Goal: Task Accomplishment & Management: Complete application form

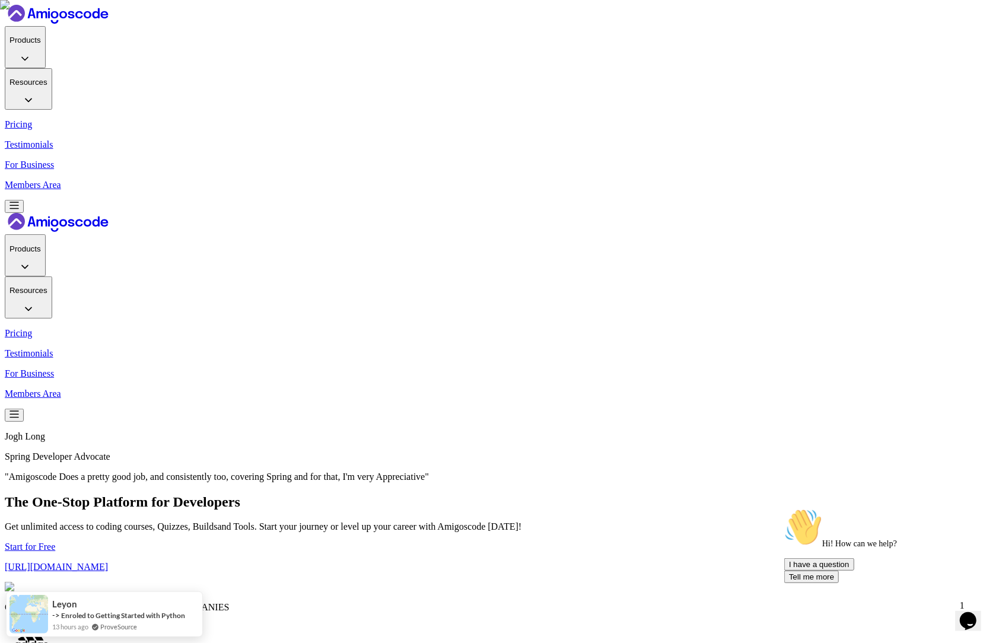
click at [894, 180] on p "Members Area" at bounding box center [503, 185] width 996 height 11
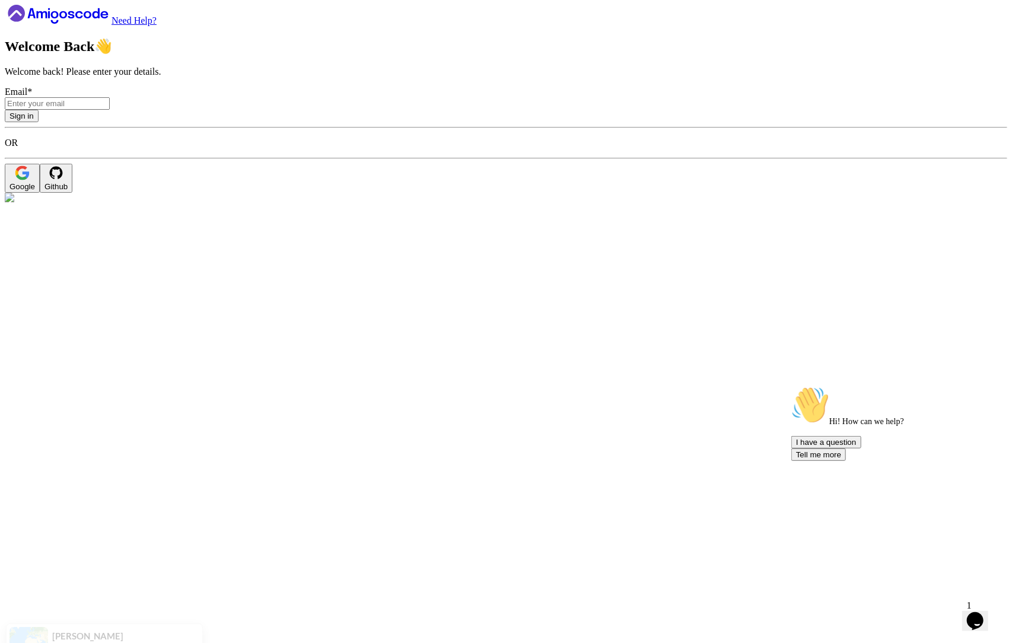
click at [40, 193] on button "Google" at bounding box center [22, 178] width 35 height 29
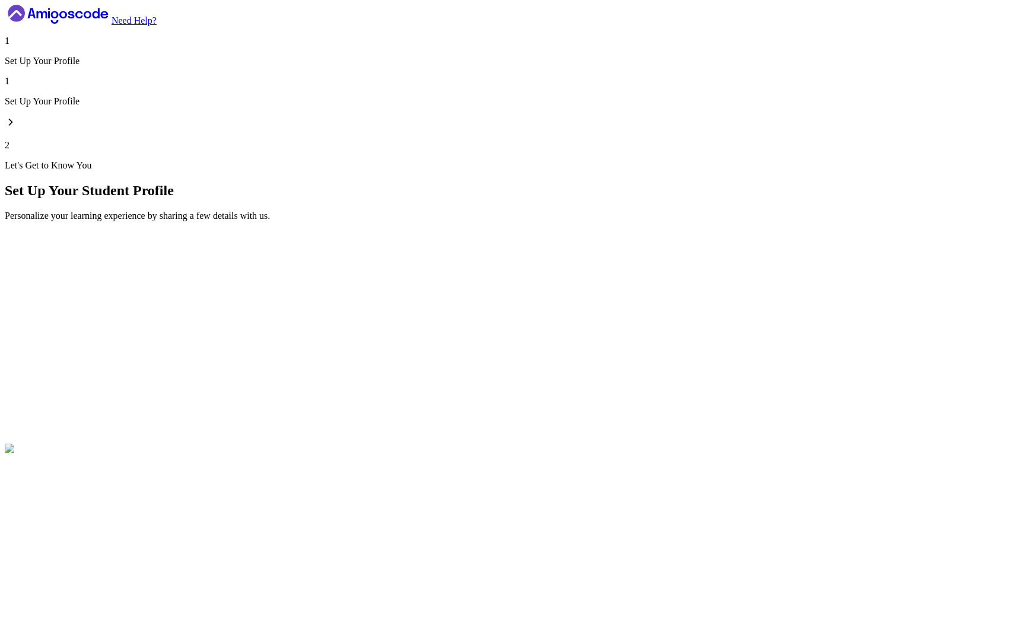
type input "quickotterd5ece"
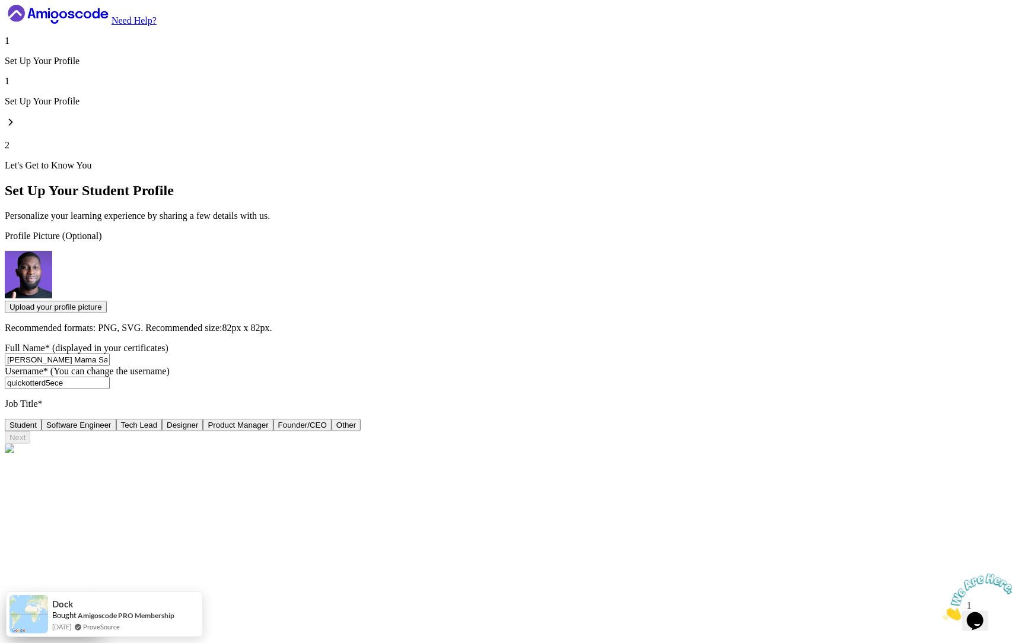
click at [163, 419] on button "Tech Lead" at bounding box center [139, 425] width 46 height 12
click at [30, 444] on button "Next" at bounding box center [18, 437] width 26 height 12
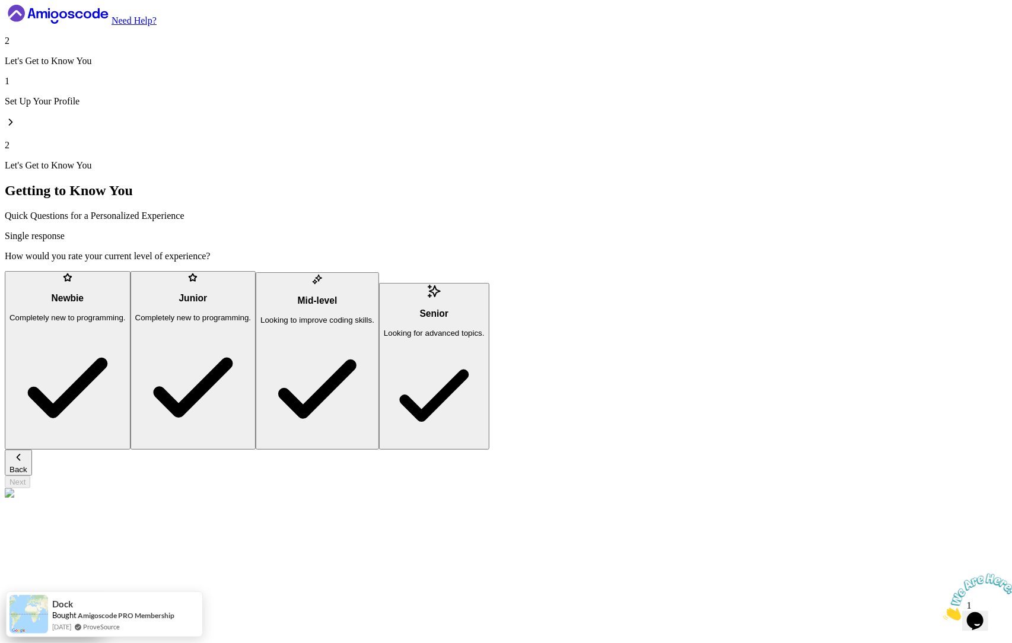
click at [126, 293] on div "Newbie Completely new to programming." at bounding box center [67, 307] width 116 height 29
click at [30, 477] on button "Next" at bounding box center [18, 482] width 26 height 12
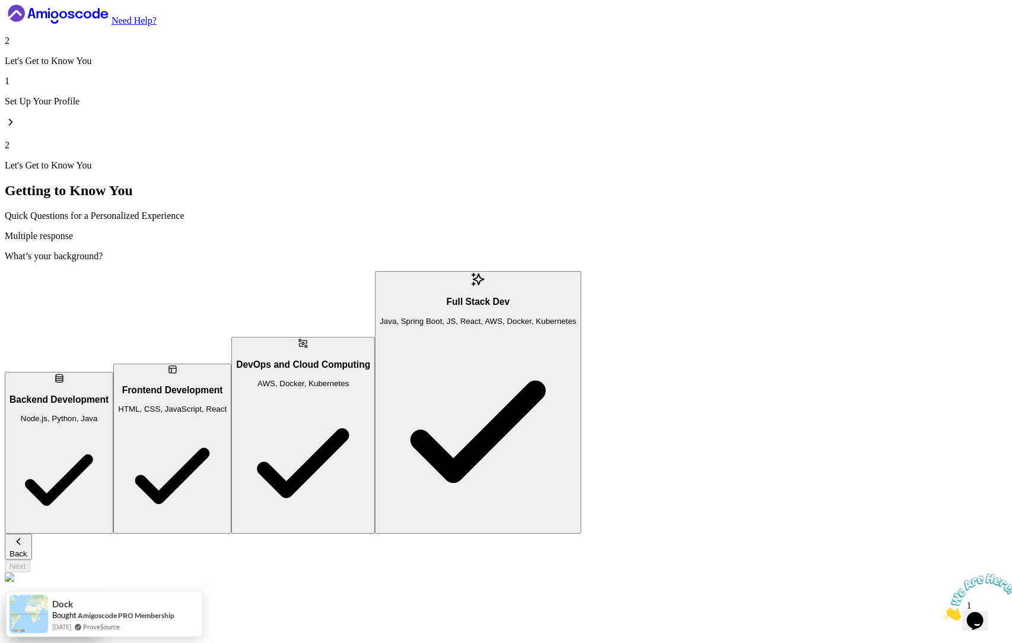
click at [306, 341] on div "Backend Development Node.js, Python, Java Frontend Development HTML, CSS, JavaS…" at bounding box center [506, 402] width 1003 height 263
click at [227, 405] on p "HTML, CSS, JavaScript, React" at bounding box center [172, 409] width 109 height 9
click at [30, 560] on button "Next" at bounding box center [18, 566] width 26 height 12
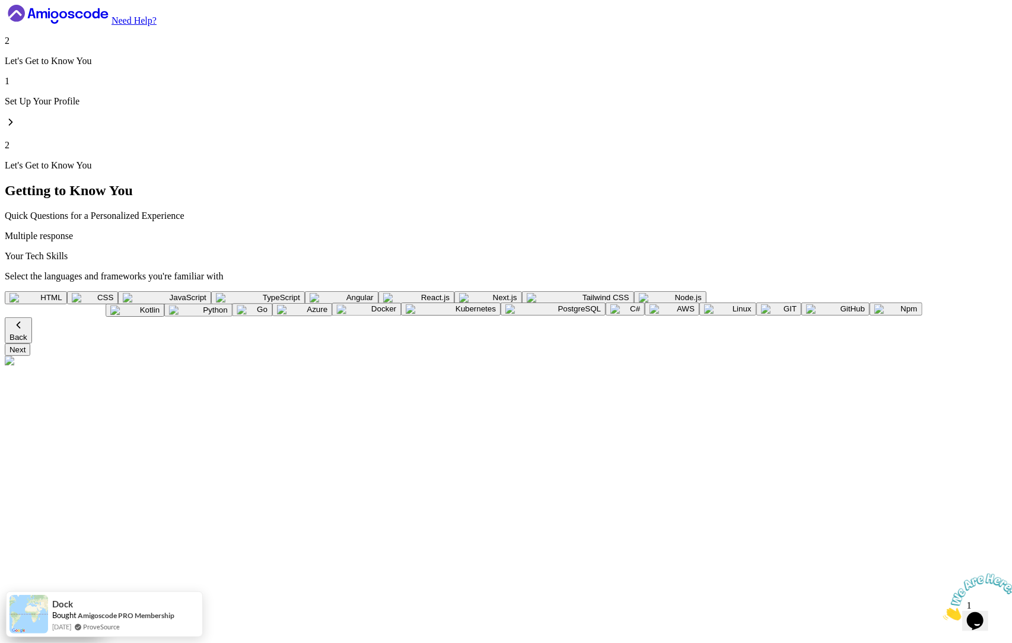
click at [294, 291] on div "HTML CSS JavaScript TypeScript Angular React.js Next.js Tailwind CSS Node.js Gr…" at bounding box center [506, 304] width 1003 height 26
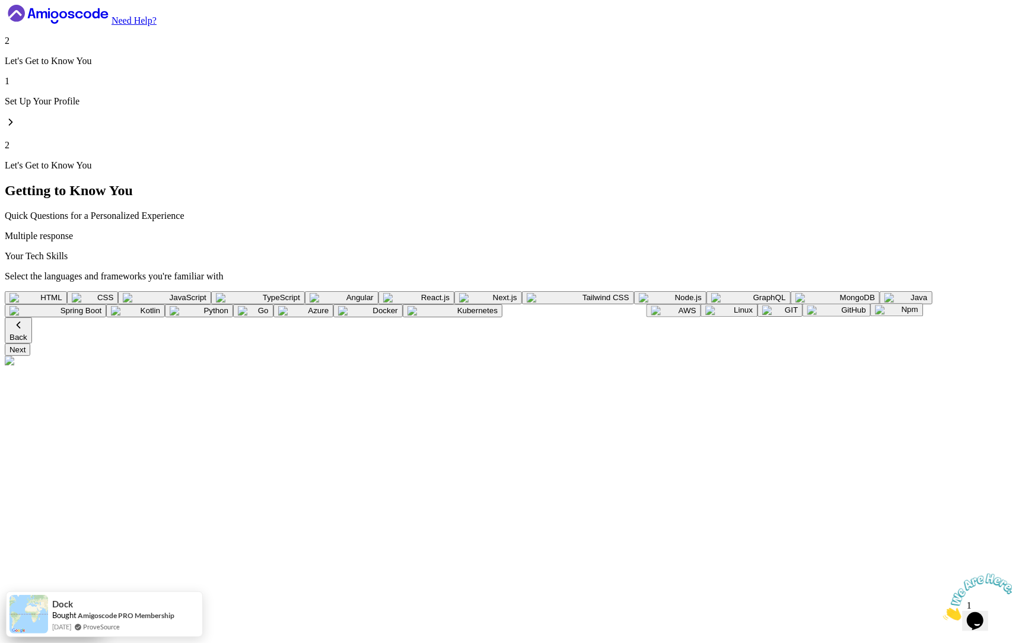
click at [310, 293] on img "button" at bounding box center [328, 297] width 37 height 9
click at [26, 354] on div "Next" at bounding box center [17, 349] width 16 height 9
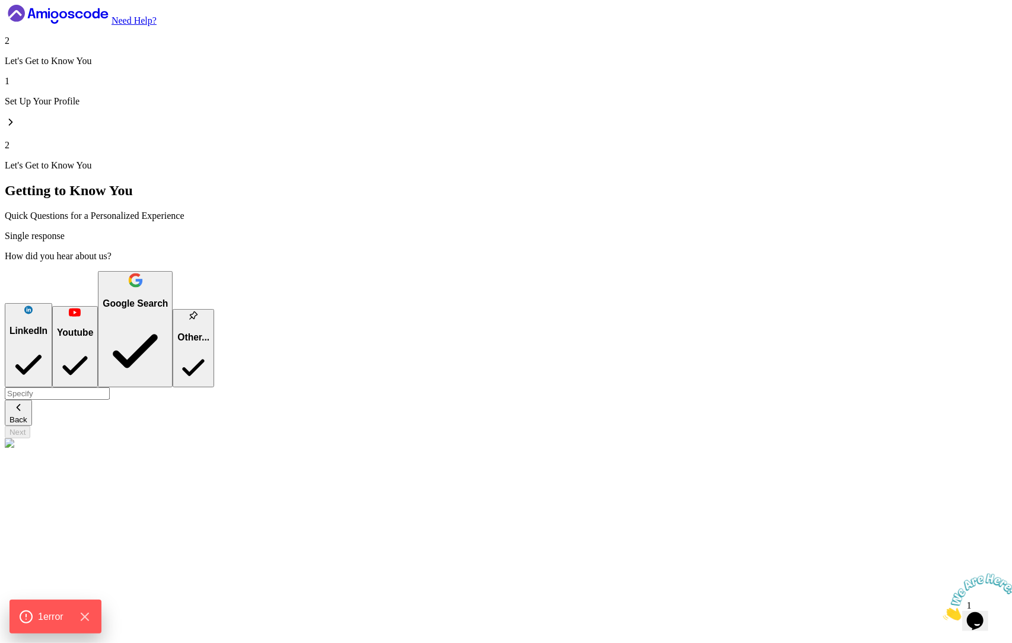
click at [98, 306] on button "Youtube" at bounding box center [75, 346] width 46 height 81
click at [30, 439] on button "Next" at bounding box center [18, 432] width 26 height 12
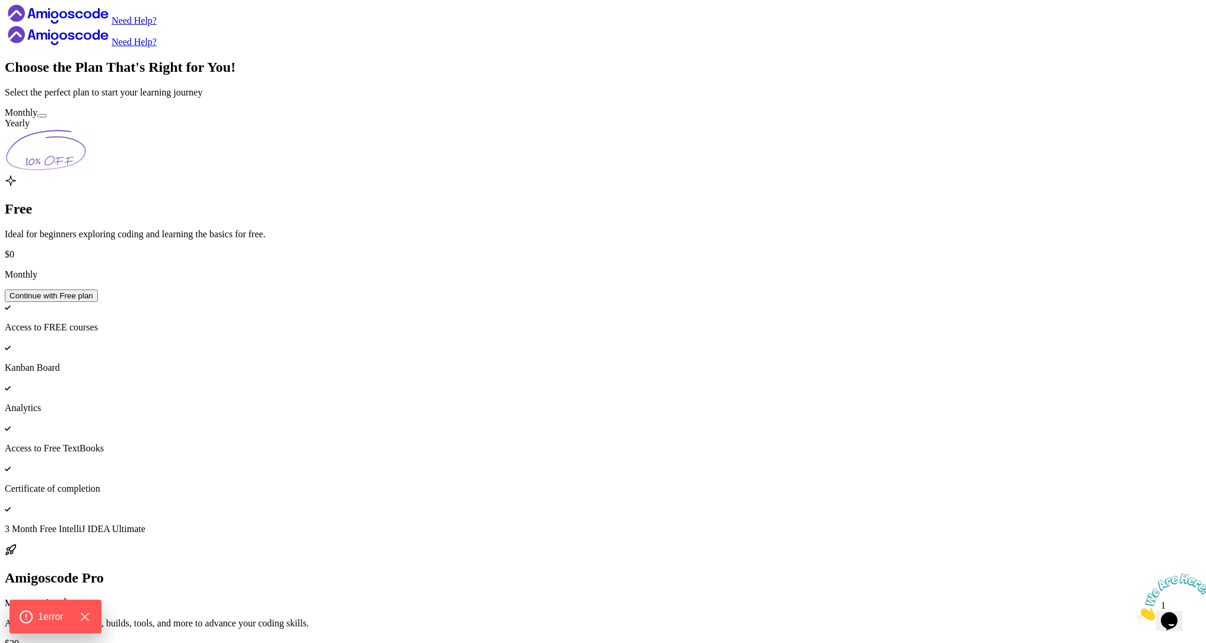
click at [1012, 612] on icon "Close" at bounding box center [1137, 617] width 0 height 10
click at [42, 116] on div at bounding box center [42, 116] width 0 height 0
click at [47, 118] on button at bounding box center [41, 116] width 9 height 4
click at [42, 116] on div at bounding box center [42, 116] width 0 height 0
click at [47, 118] on button at bounding box center [41, 116] width 9 height 4
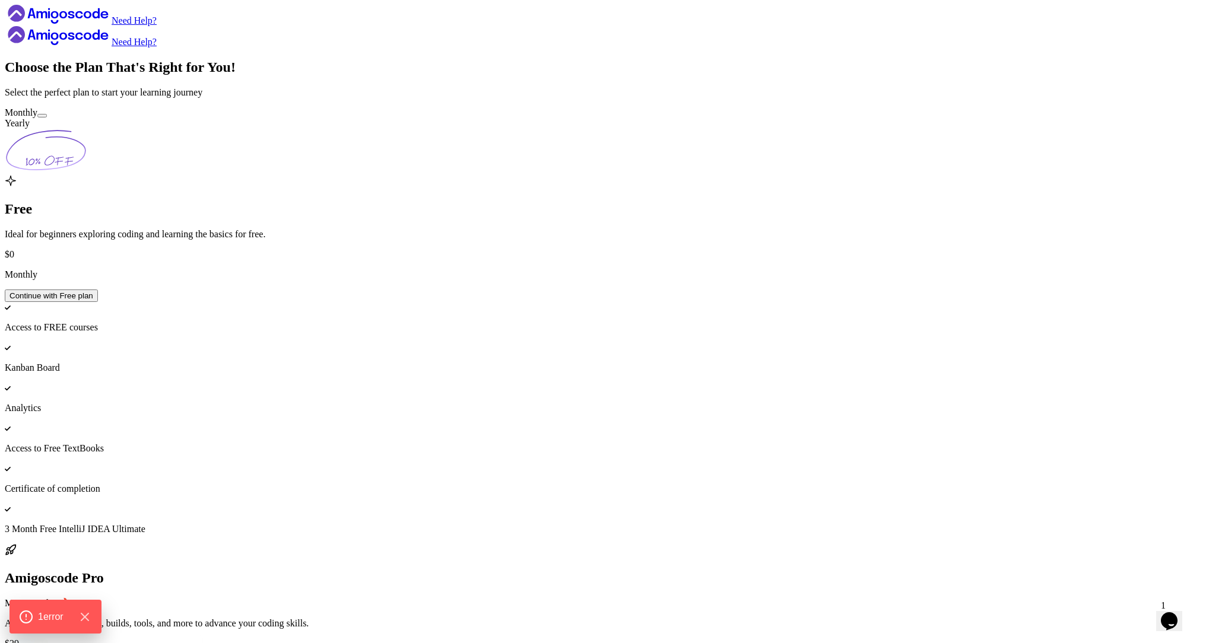
click at [42, 116] on div at bounding box center [42, 116] width 0 height 0
click at [47, 118] on button at bounding box center [41, 116] width 9 height 4
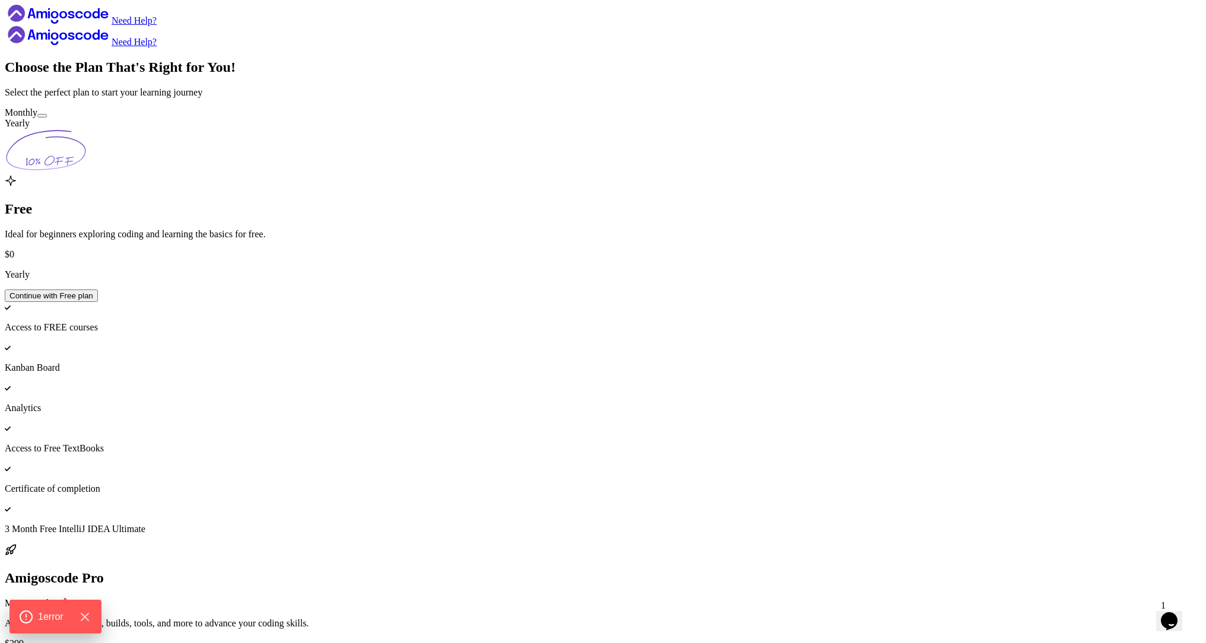
click at [47, 118] on button at bounding box center [41, 116] width 9 height 4
drag, startPoint x: 745, startPoint y: 581, endPoint x: 649, endPoint y: 238, distance: 356.2
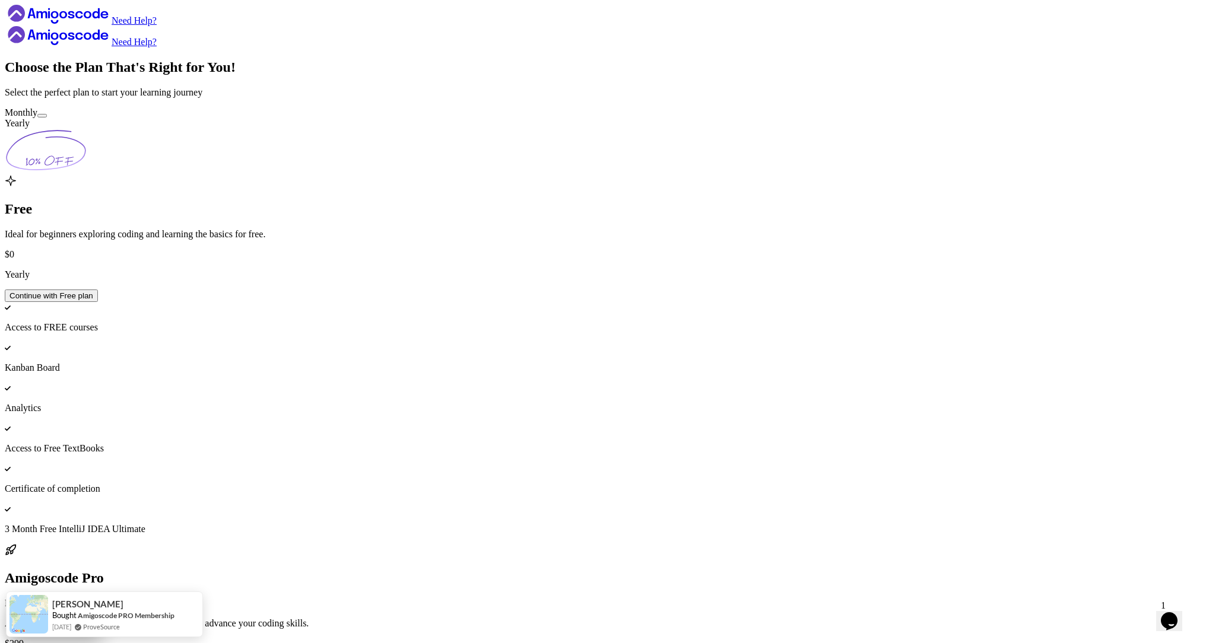
scroll to position [0, 0]
click at [42, 116] on div at bounding box center [42, 116] width 0 height 0
click at [47, 118] on button at bounding box center [41, 116] width 9 height 4
click at [42, 116] on div at bounding box center [42, 116] width 0 height 0
click at [47, 118] on button at bounding box center [41, 116] width 9 height 4
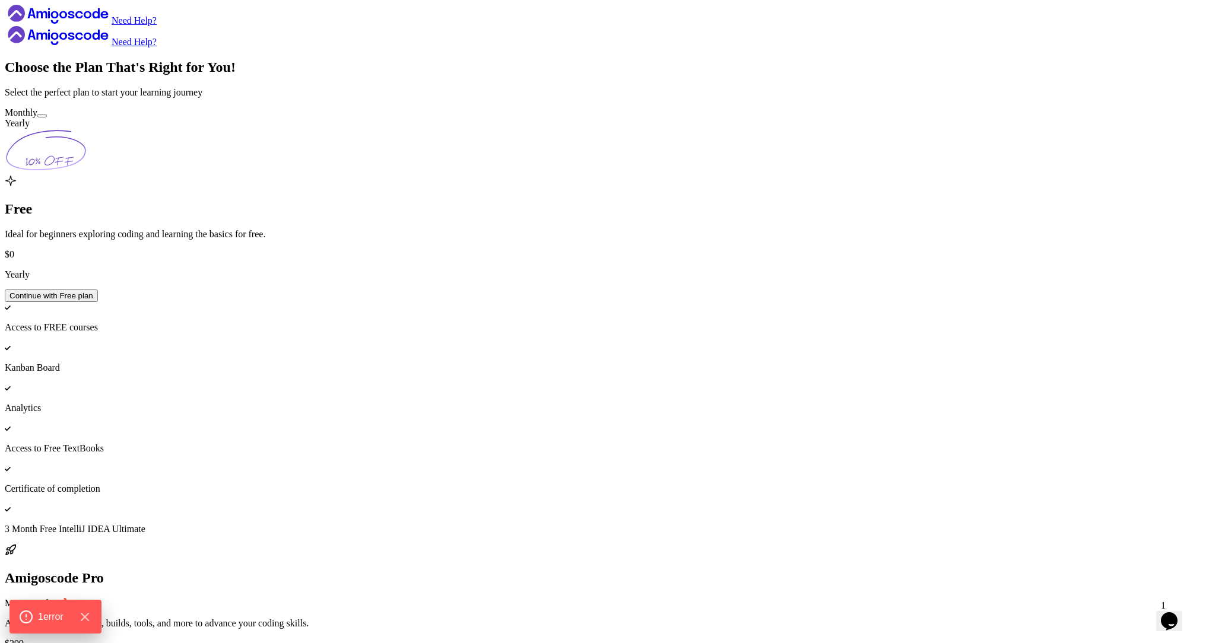
click at [42, 116] on div at bounding box center [42, 116] width 0 height 0
click at [87, 149] on icon at bounding box center [46, 150] width 82 height 43
click at [87, 151] on icon at bounding box center [46, 150] width 82 height 43
drag, startPoint x: 679, startPoint y: 152, endPoint x: 636, endPoint y: 145, distance: 43.2
click at [87, 152] on icon at bounding box center [46, 150] width 82 height 43
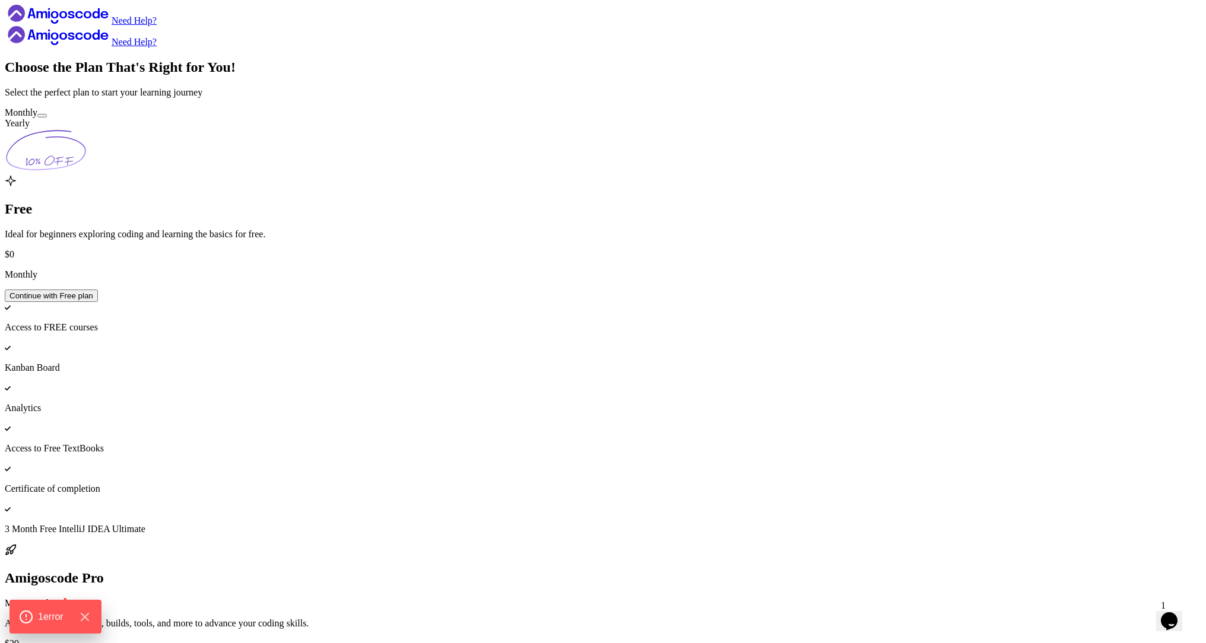
click at [47, 118] on button at bounding box center [41, 116] width 9 height 4
click at [42, 116] on div at bounding box center [42, 116] width 0 height 0
click at [47, 118] on button at bounding box center [41, 116] width 9 height 4
click at [98, 302] on button "Continue with Free plan" at bounding box center [51, 296] width 93 height 12
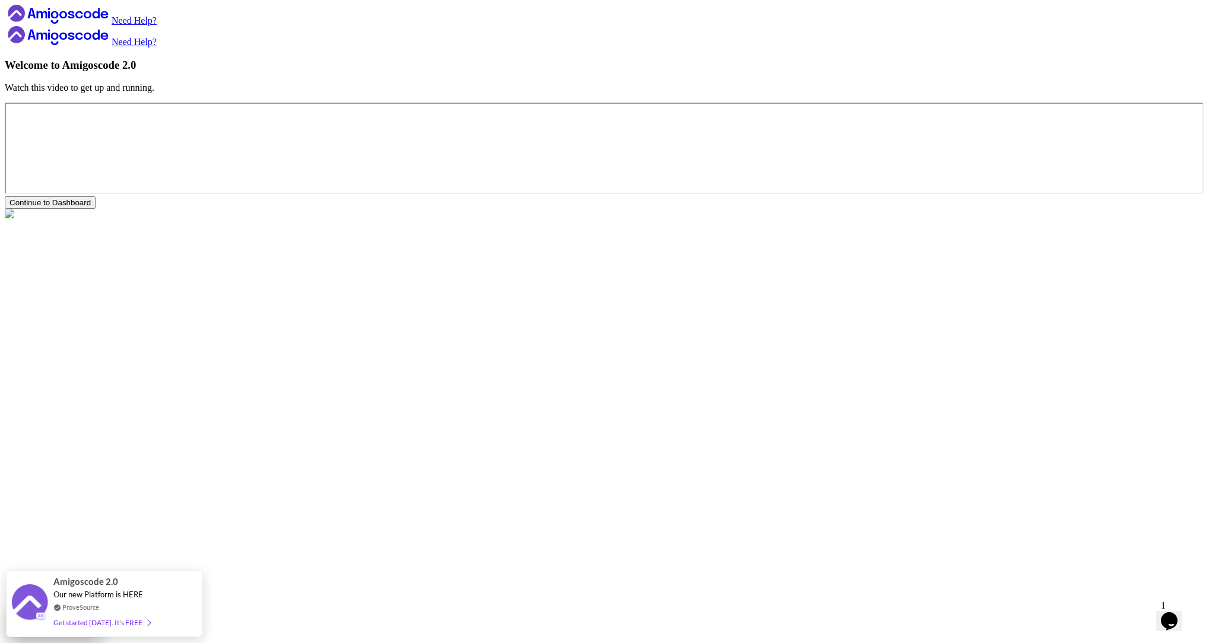
click at [91, 207] on div "Continue to Dashboard" at bounding box center [49, 202] width 81 height 9
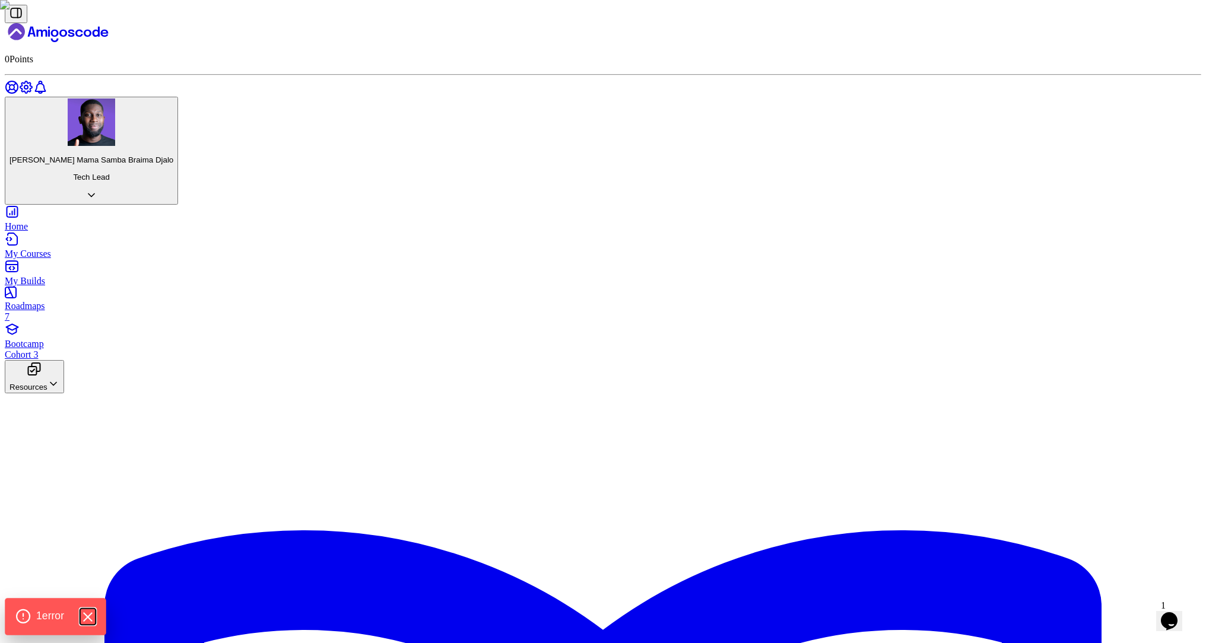
click at [91, 613] on icon "Hide Errors" at bounding box center [87, 617] width 15 height 15
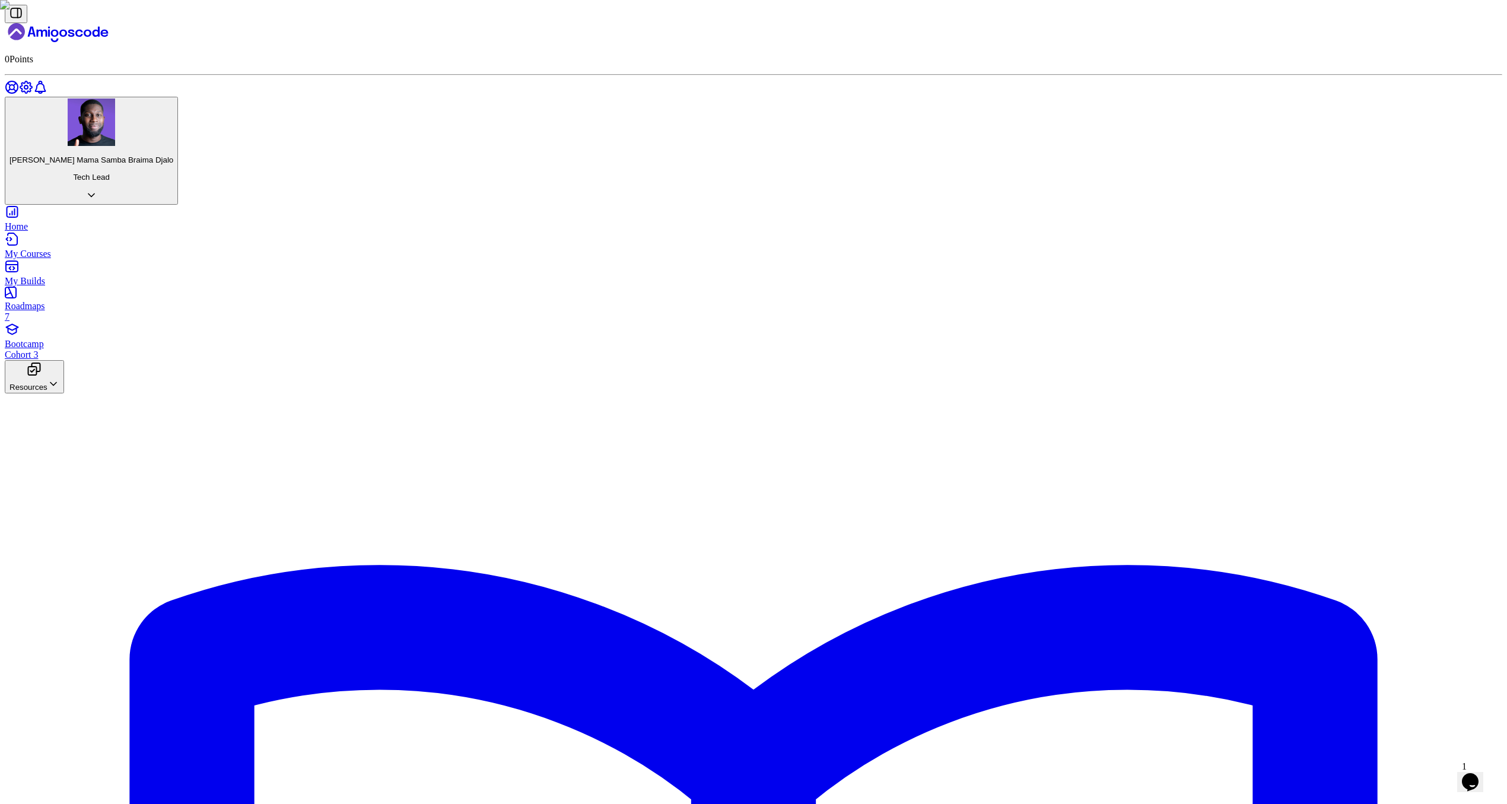
click at [78, 249] on div "My Courses" at bounding box center [754, 254] width 1498 height 11
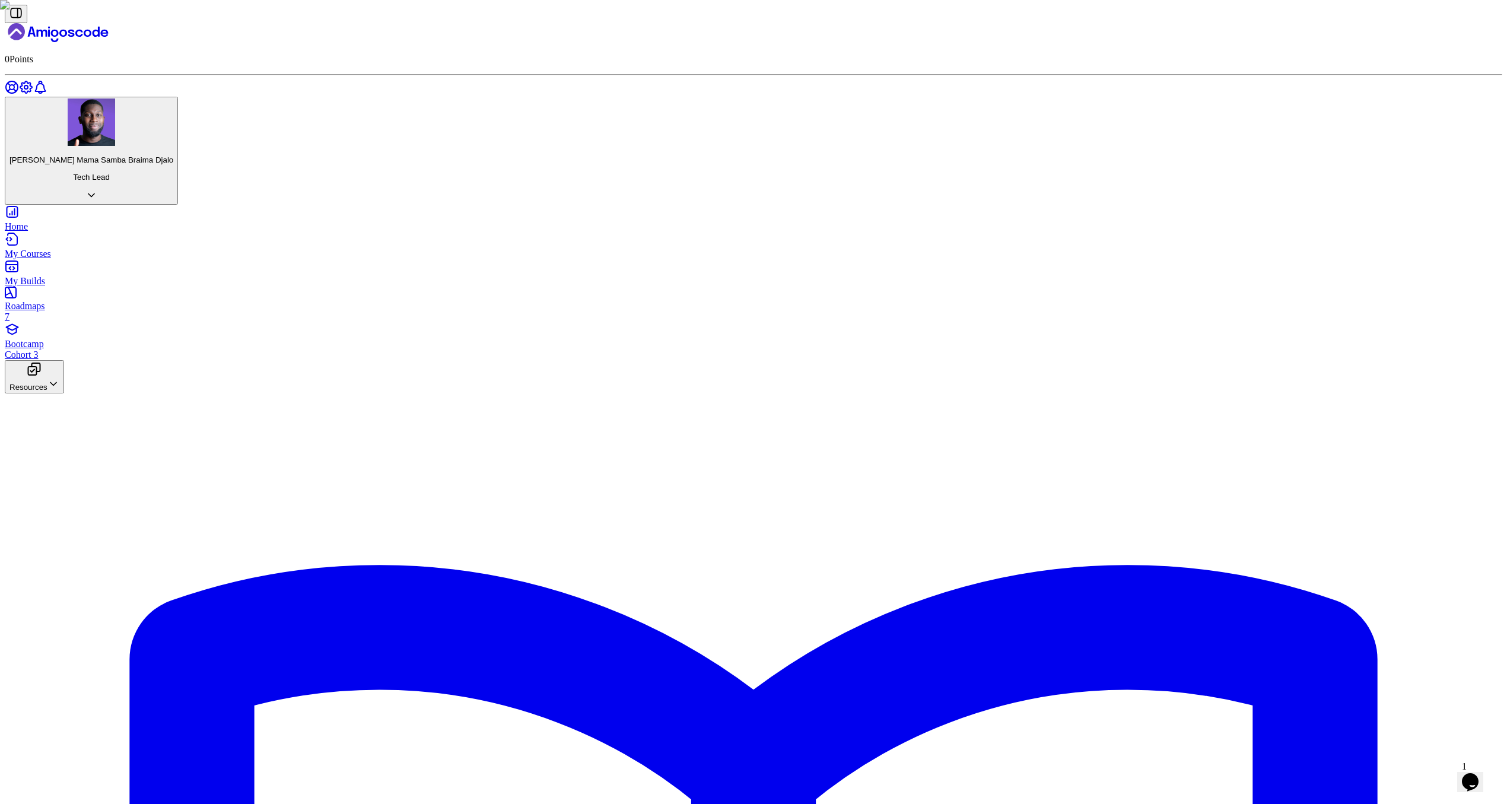
scroll to position [0, 0]
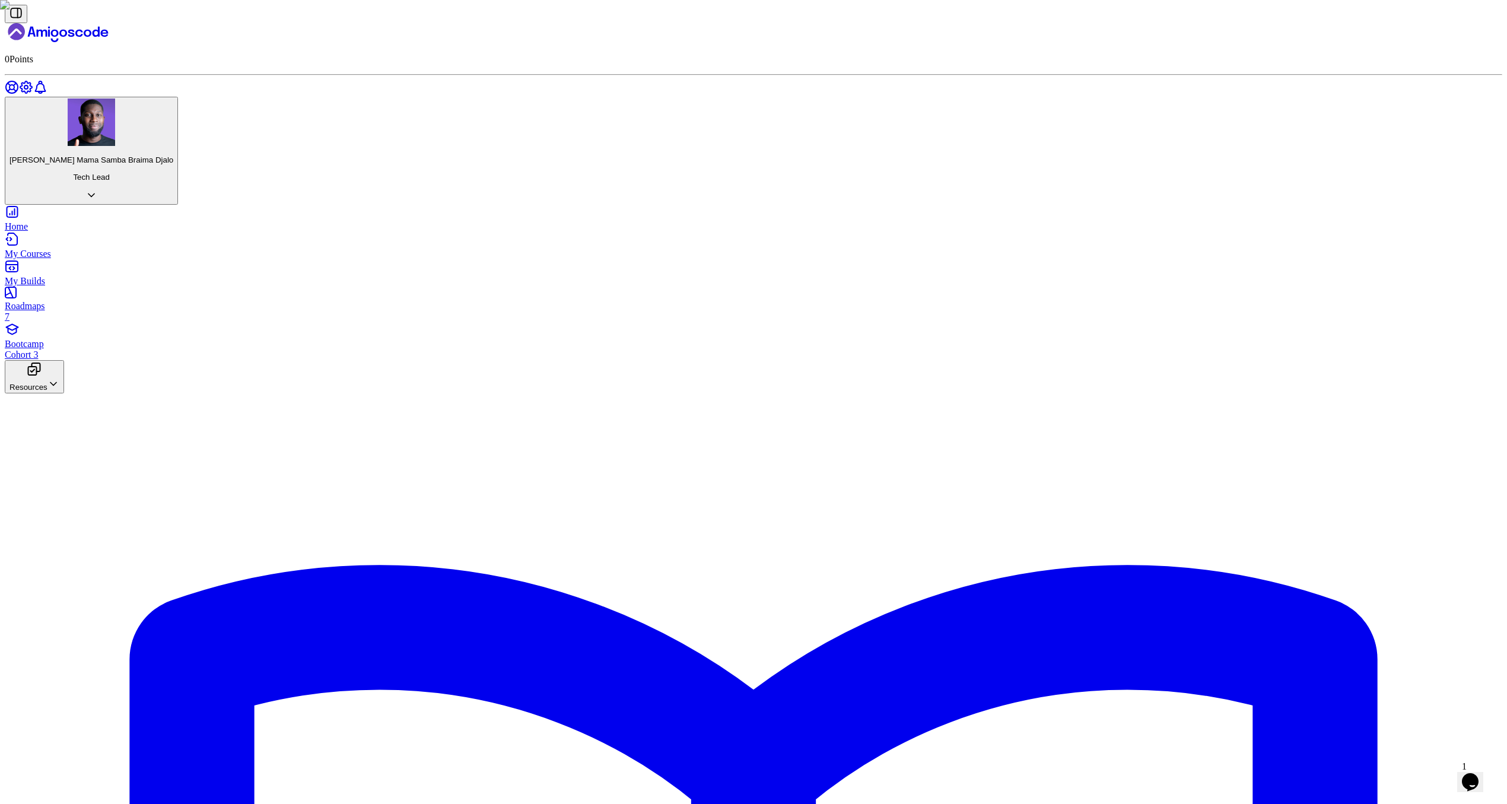
drag, startPoint x: 1173, startPoint y: 545, endPoint x: 1050, endPoint y: 531, distance: 123.7
drag, startPoint x: 1068, startPoint y: 525, endPoint x: 1162, endPoint y: 547, distance: 96.4
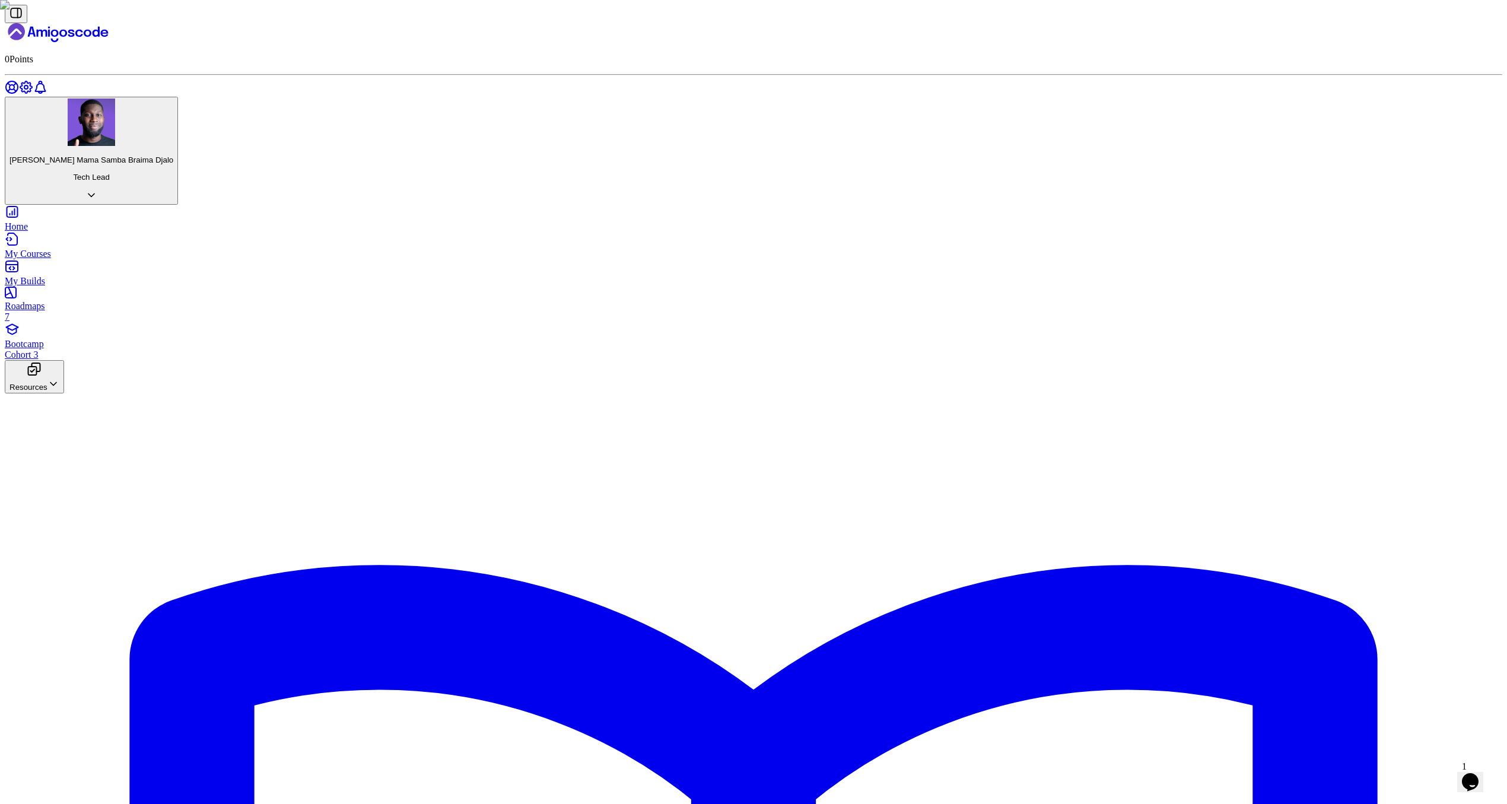
click at [97, 28] on icon "Landing page" at bounding box center [96, 32] width 7 height 10
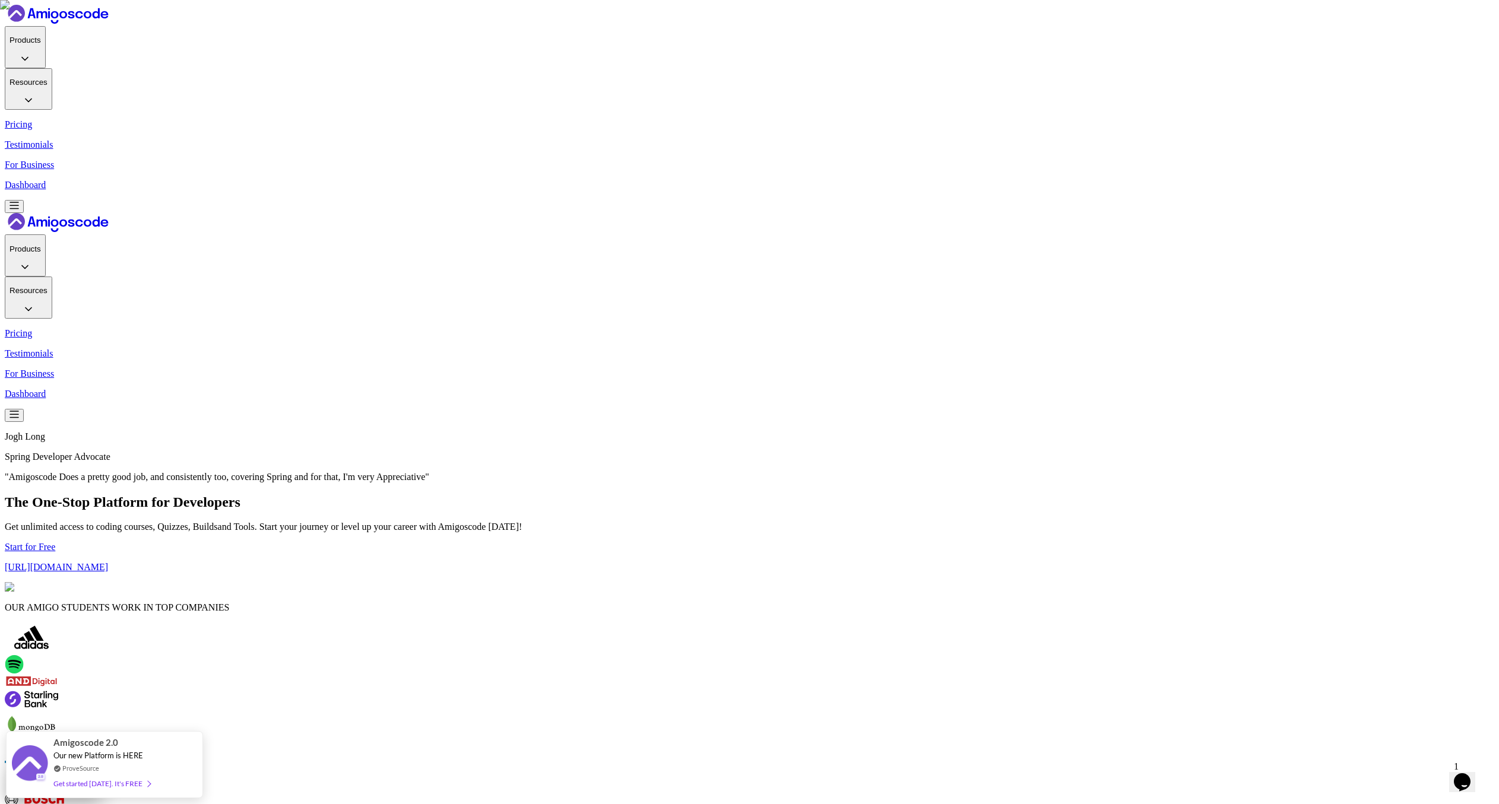
click at [1012, 180] on p "Dashboard" at bounding box center [749, 185] width 1489 height 11
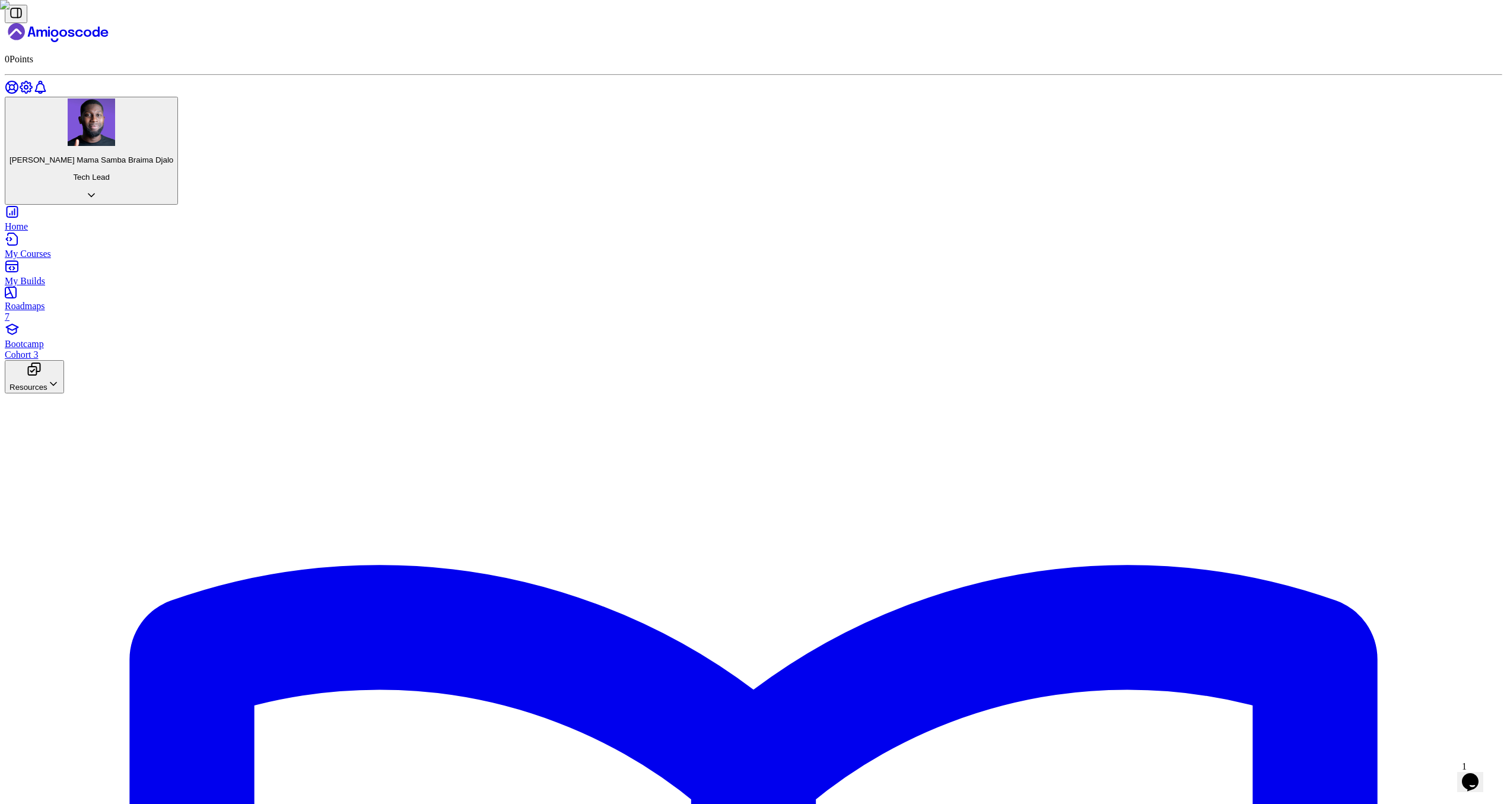
click at [78, 249] on div "My Courses" at bounding box center [754, 254] width 1498 height 11
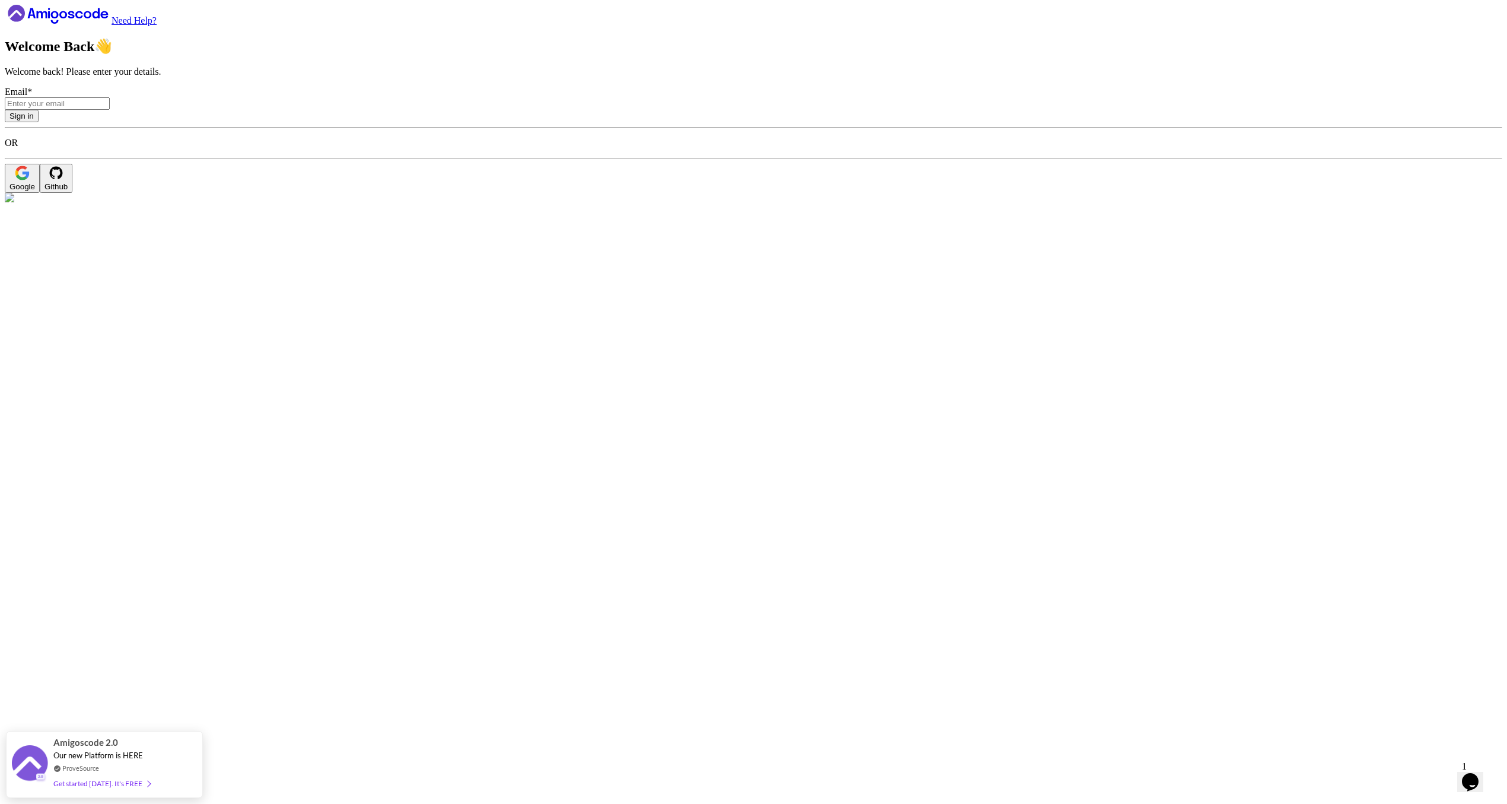
click at [110, 110] on input "Email *" at bounding box center [57, 103] width 105 height 12
click at [656, 193] on div "Need Help? Welcome Back 👋 Welcome back! Please enter your details. Email * Sign…" at bounding box center [754, 99] width 1498 height 188
click at [91, 24] on icon at bounding box center [58, 14] width 107 height 19
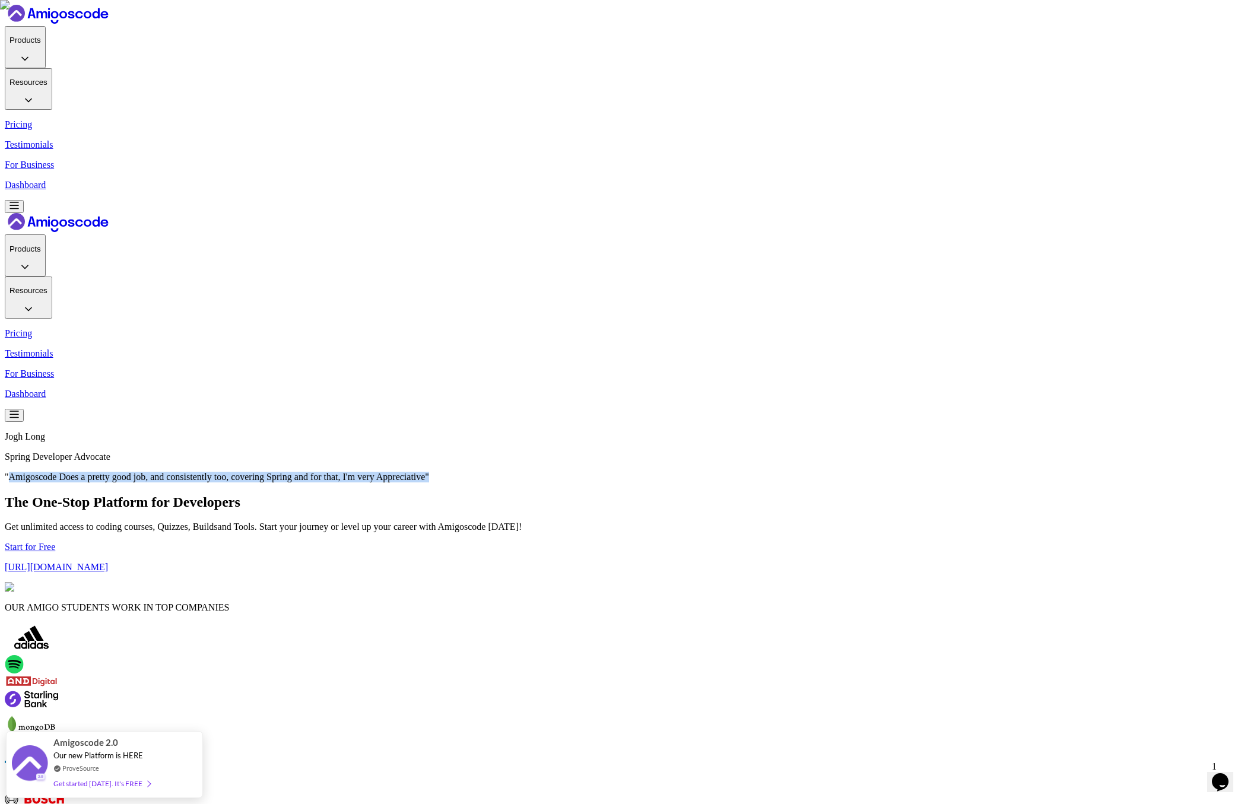
drag, startPoint x: 707, startPoint y: 198, endPoint x: 502, endPoint y: 179, distance: 206.2
click at [502, 472] on p ""Amigoscode Does a pretty good job, and consistently too, covering Spring and f…" at bounding box center [628, 477] width 1247 height 11
copy p "Amigoscode Does a pretty good job, and consistently too, covering Spring and fo…"
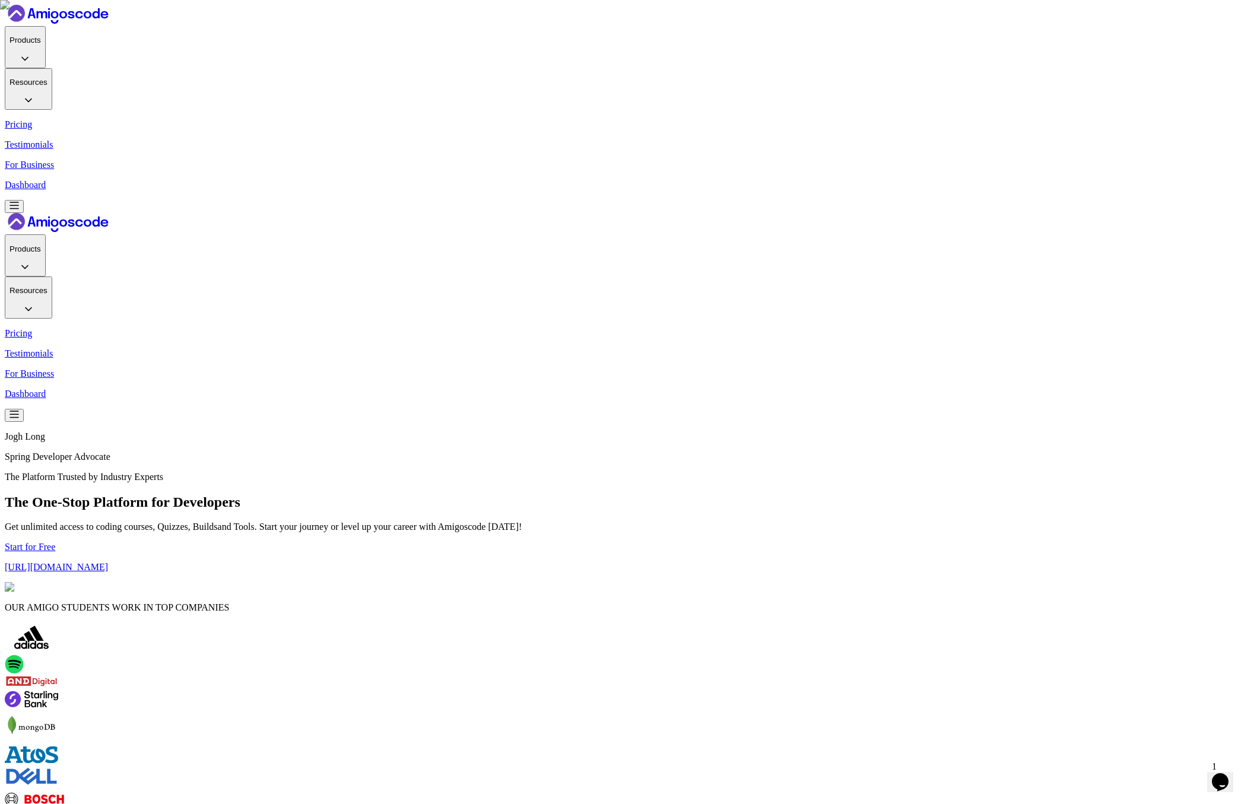
click at [668, 472] on p "The Platform Trusted by Industry Experts" at bounding box center [628, 477] width 1247 height 11
click at [667, 472] on p "The Platform Trusted by Industry Experts" at bounding box center [628, 477] width 1247 height 11
click at [490, 494] on h1 "The One-Stop Platform for Developers" at bounding box center [628, 502] width 1247 height 16
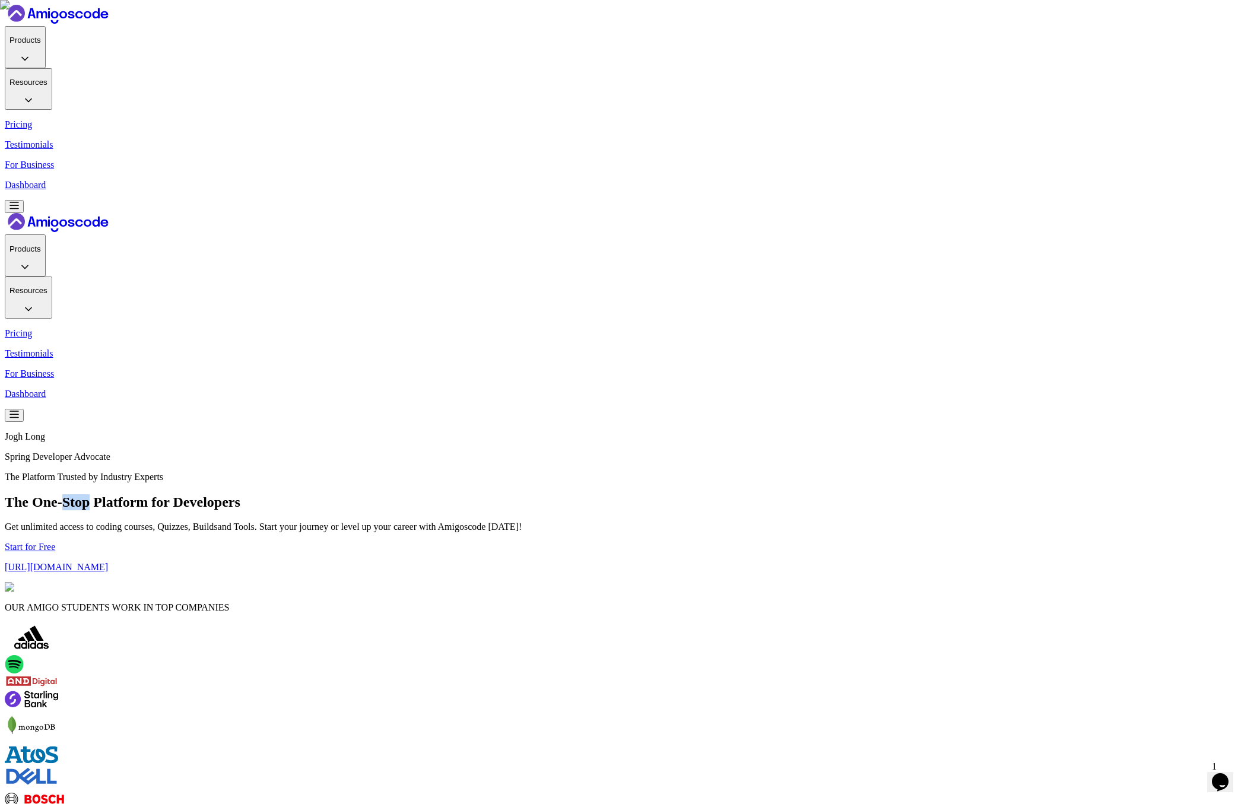
click at [490, 494] on h1 "The One-Stop Platform for Developers" at bounding box center [628, 502] width 1247 height 16
click at [695, 494] on h1 "The One-Stop Platform for Developers" at bounding box center [628, 502] width 1247 height 16
drag, startPoint x: 676, startPoint y: 235, endPoint x: 332, endPoint y: 240, distance: 343.7
click at [332, 494] on h1 "The One-Stop Platform for Developers" at bounding box center [628, 502] width 1247 height 16
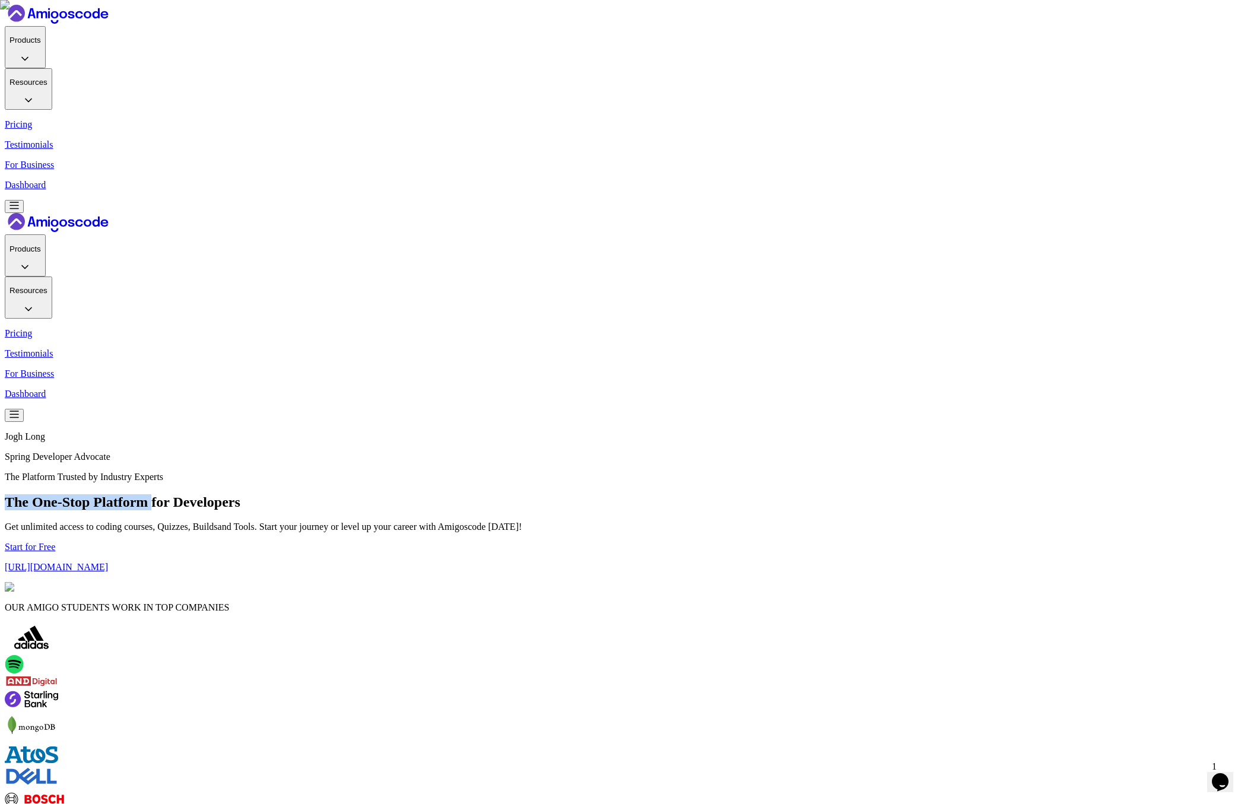
copy h1 "The One-Stop Platform"
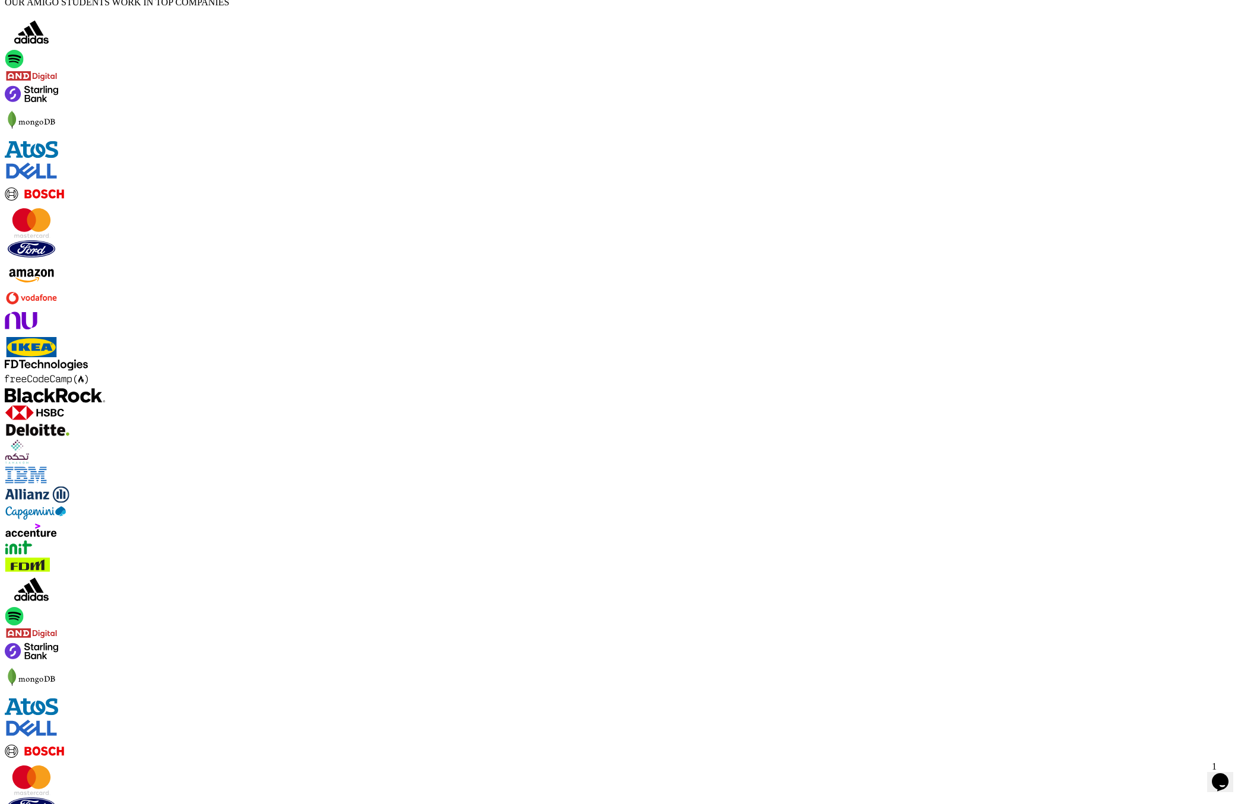
scroll to position [357, 0]
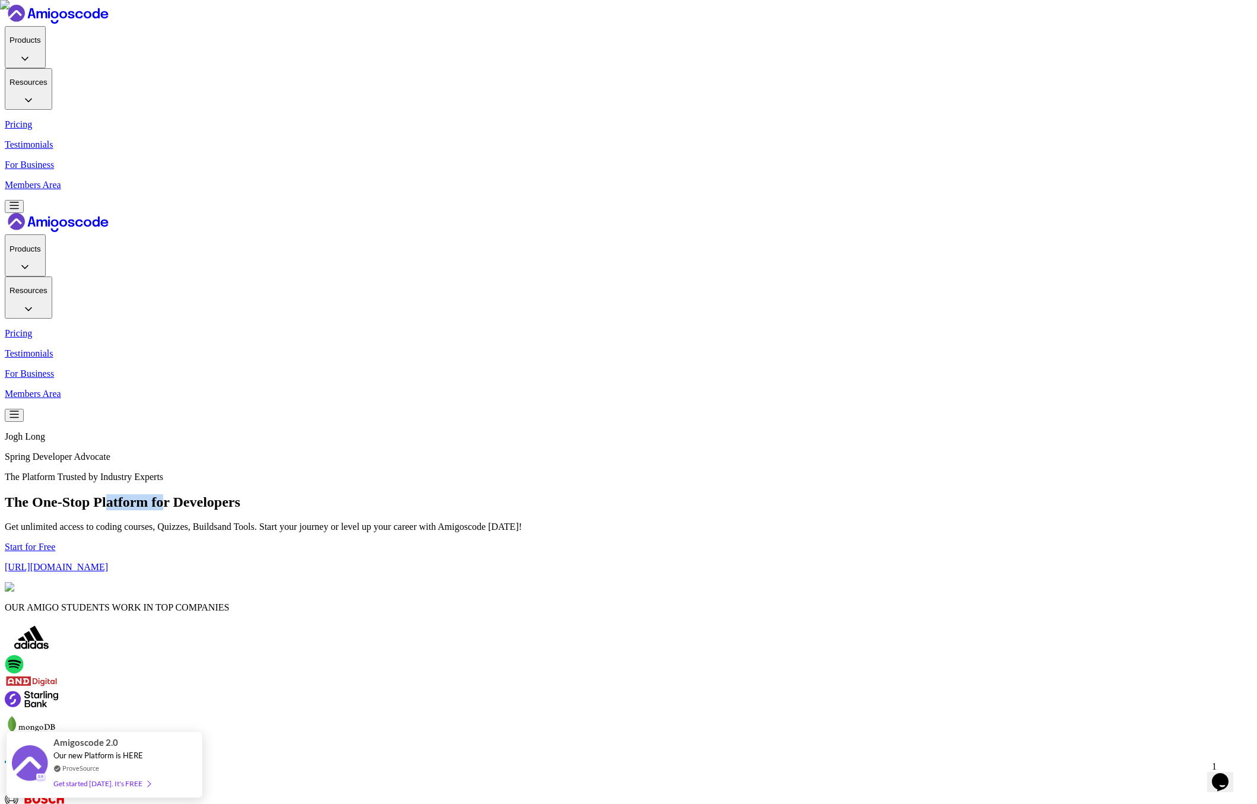
drag, startPoint x: 733, startPoint y: 235, endPoint x: 587, endPoint y: 240, distance: 146.1
click at [587, 494] on h1 "The One-Stop Platform for Developers" at bounding box center [628, 502] width 1247 height 16
drag, startPoint x: 685, startPoint y: 240, endPoint x: 750, endPoint y: 243, distance: 64.7
click at [686, 494] on h1 "The One-Stop Platform for Developers" at bounding box center [628, 502] width 1247 height 16
drag, startPoint x: 745, startPoint y: 238, endPoint x: 290, endPoint y: 231, distance: 455.8
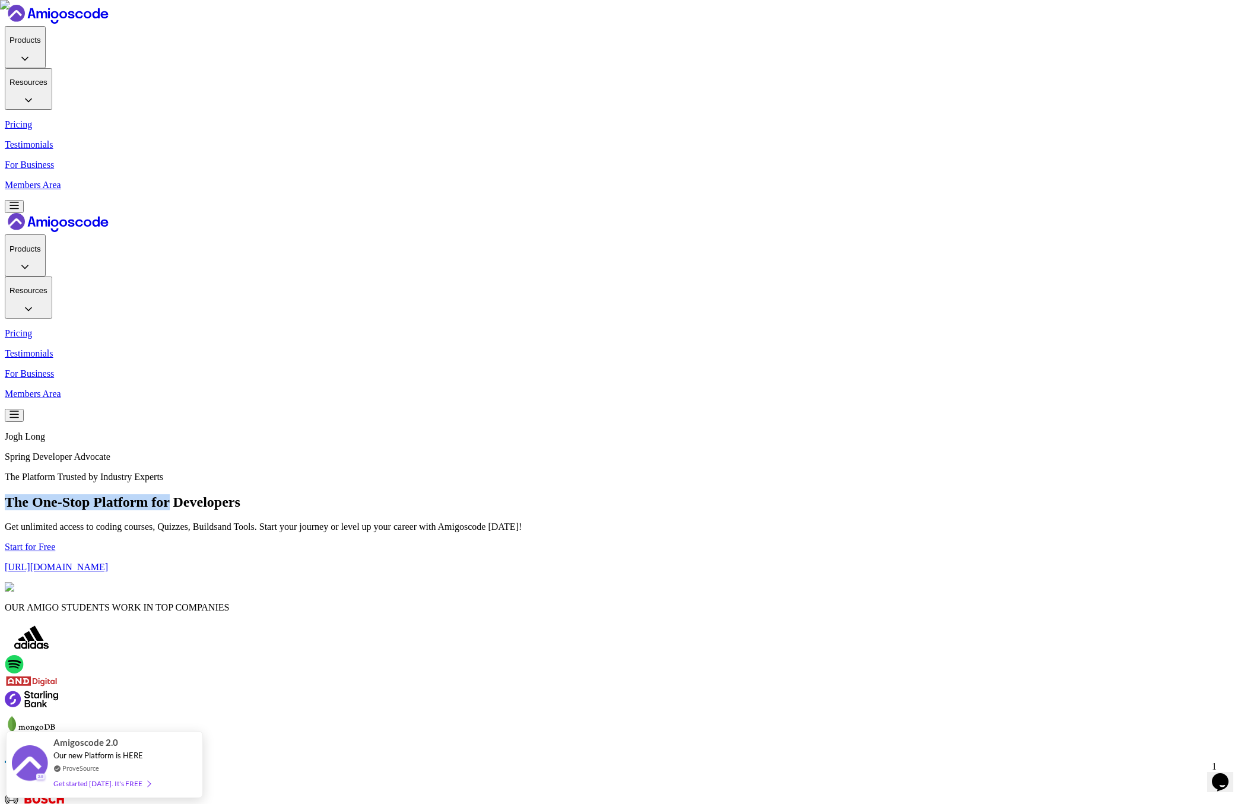
click at [290, 494] on h1 "The One-Stop Platform for Developers" at bounding box center [628, 502] width 1247 height 16
copy h1 "The One-Stop Platform for"
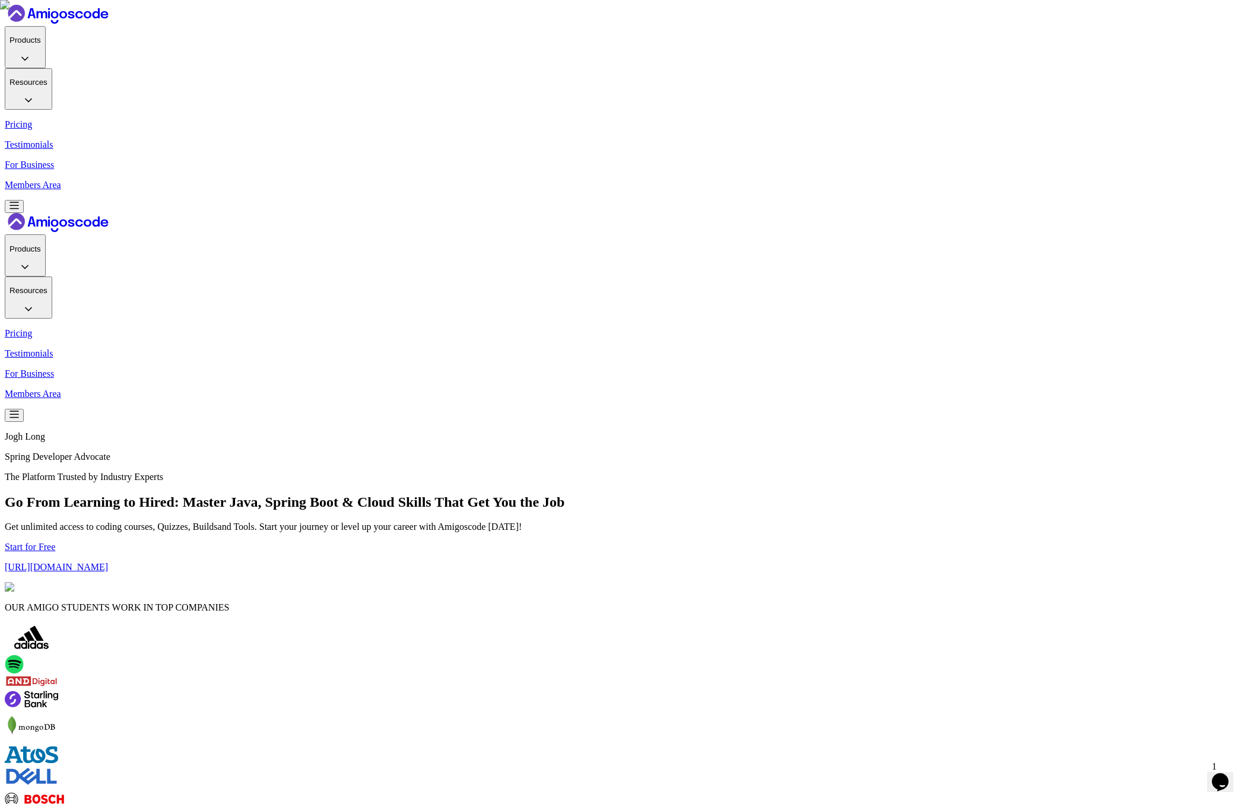
drag, startPoint x: 617, startPoint y: 303, endPoint x: 626, endPoint y: 306, distance: 9.6
click at [153, 522] on span "courses" at bounding box center [138, 527] width 28 height 10
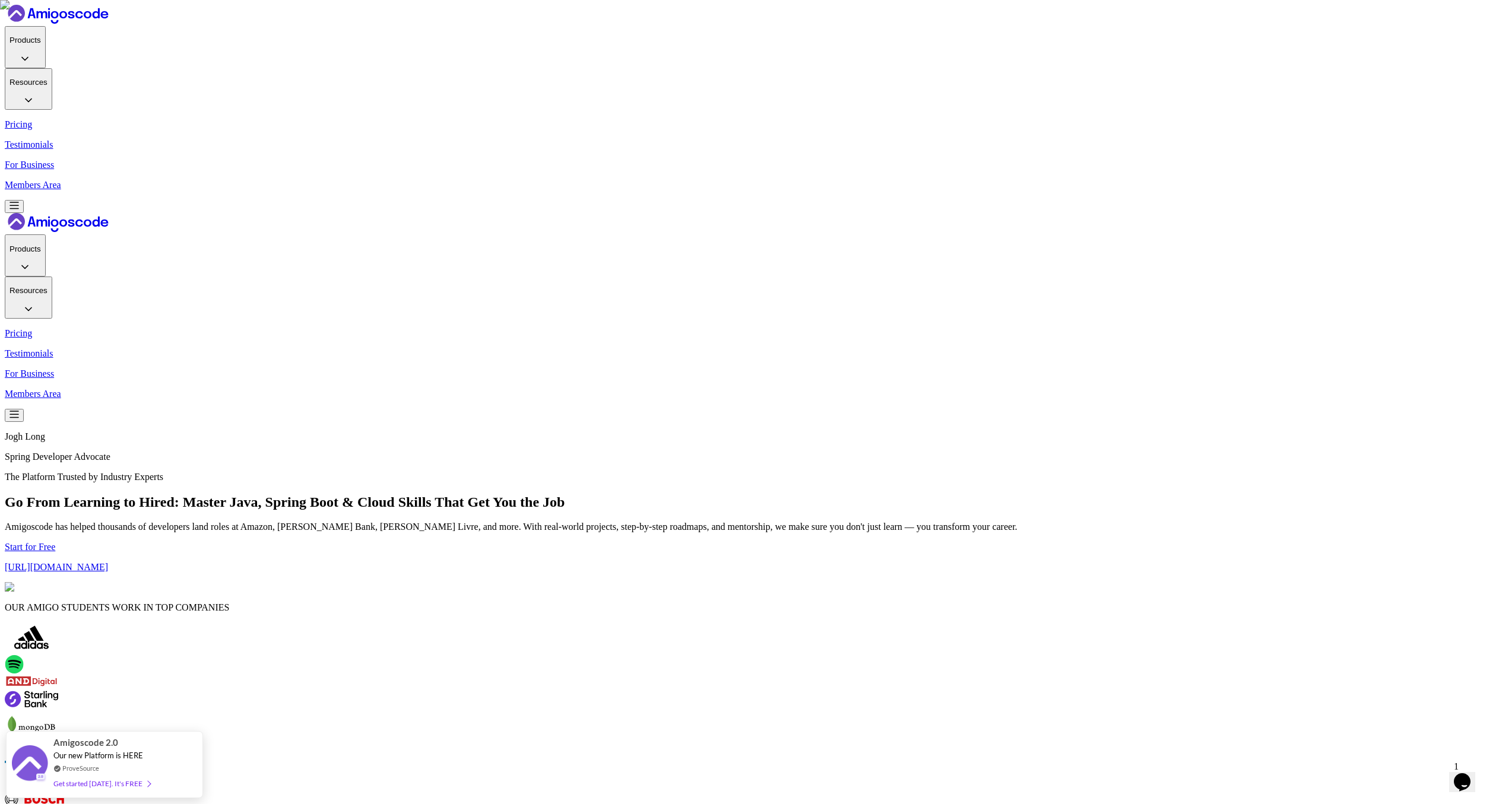
scroll to position [15, 0]
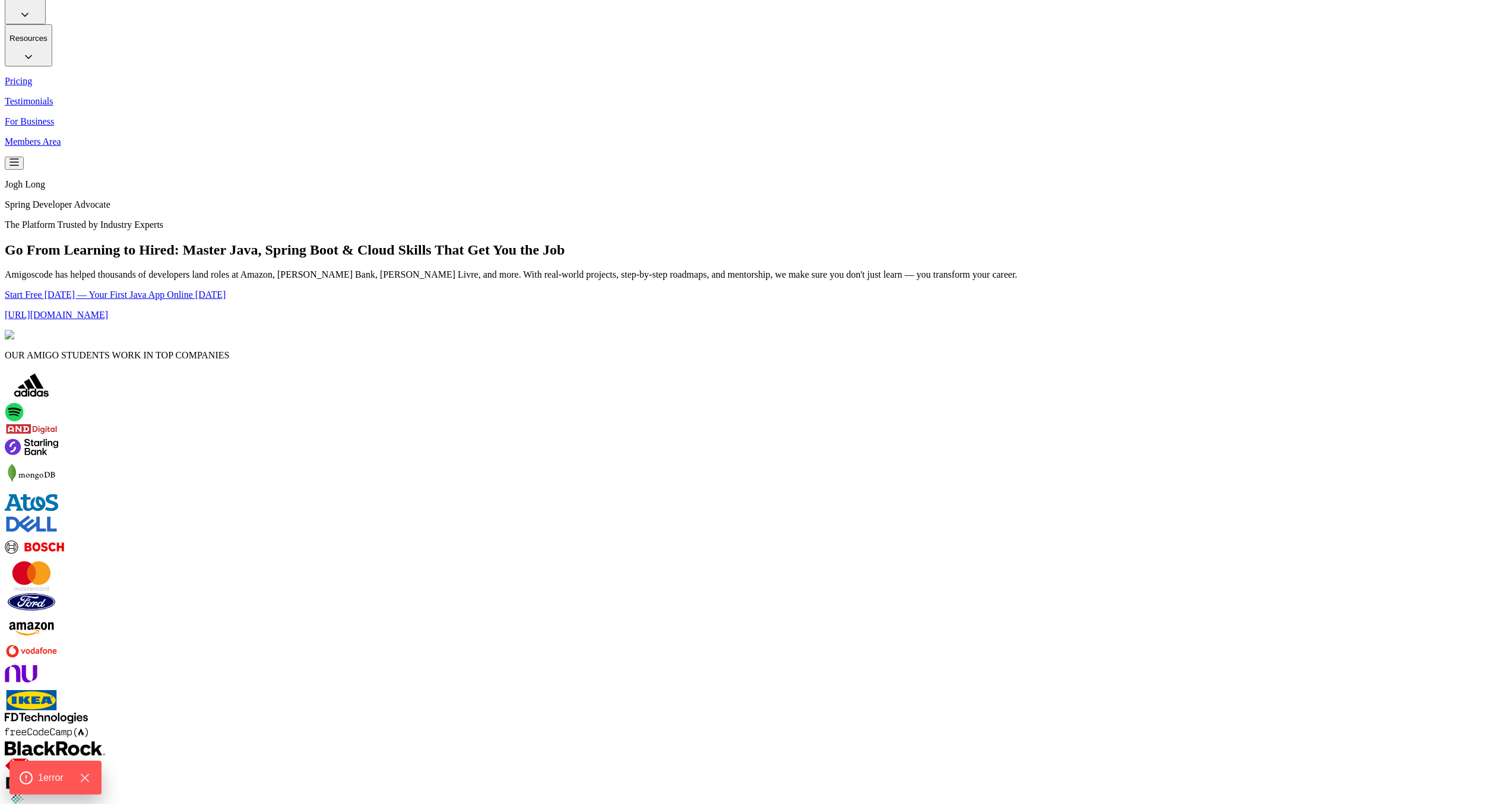
scroll to position [520, 0]
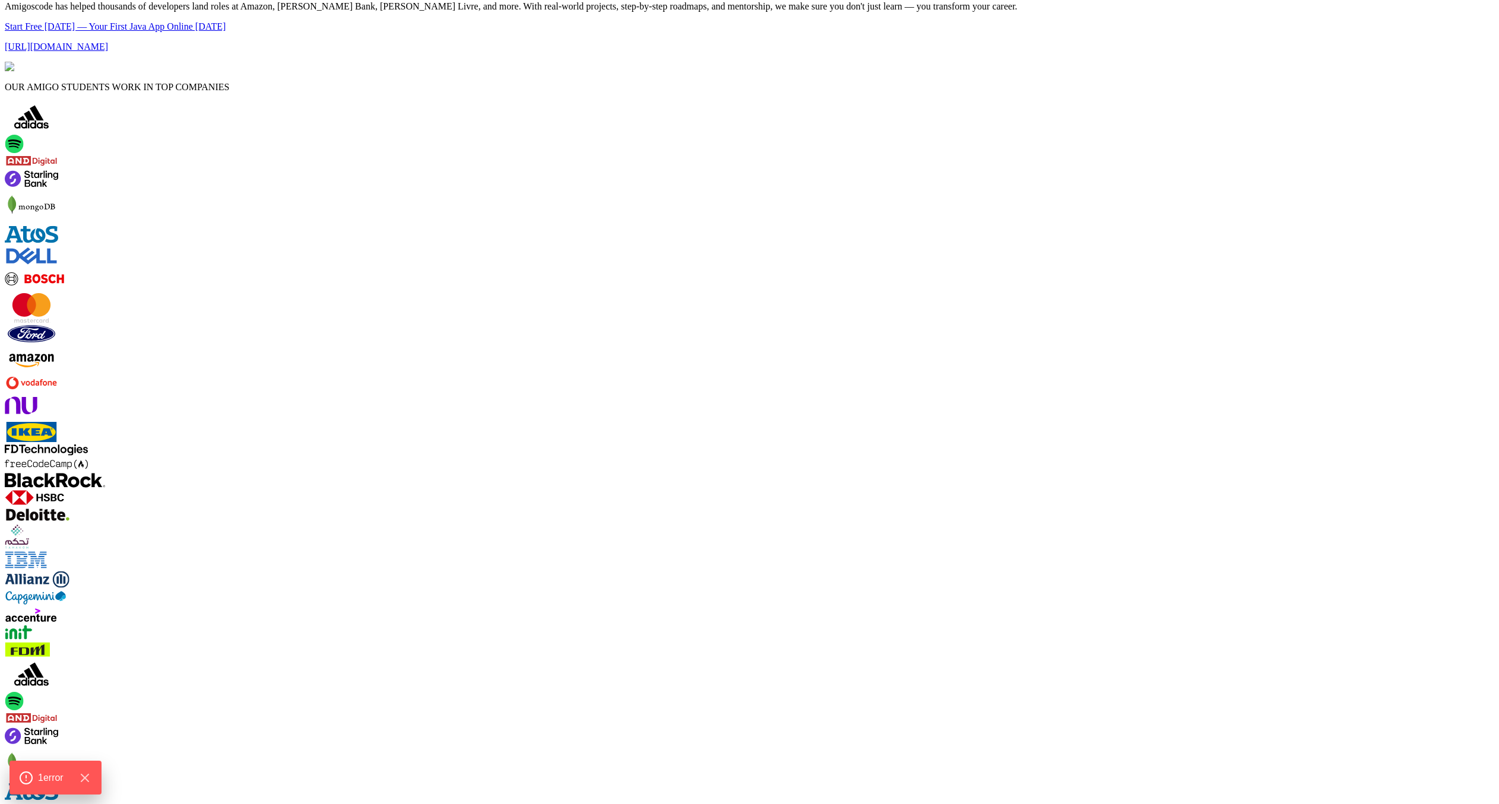
click at [700, 93] on p "OUR AMIGO STUDENTS WORK IN TOP COMPANIES" at bounding box center [749, 87] width 1489 height 11
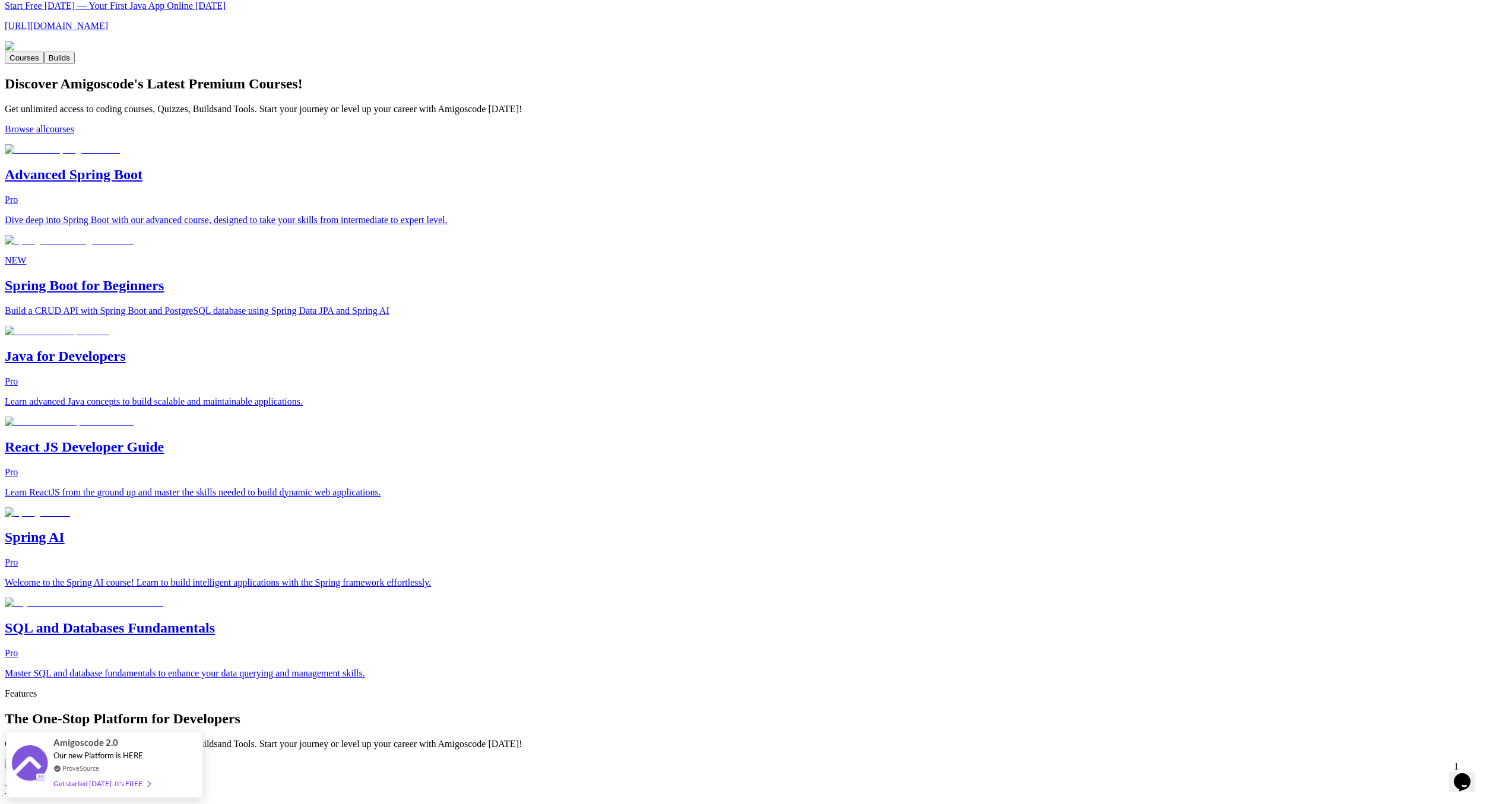
scroll to position [663, 0]
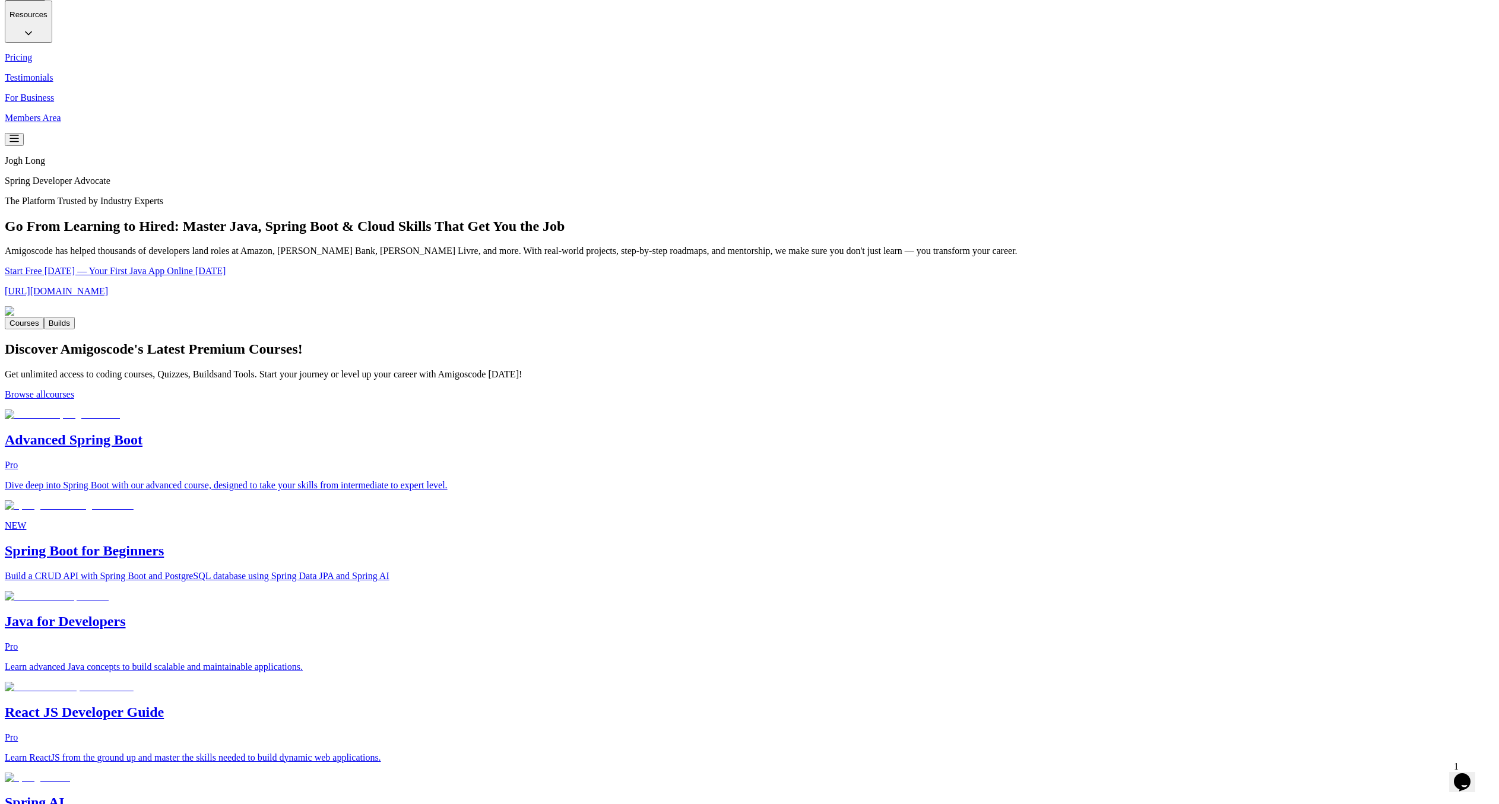
scroll to position [238, 0]
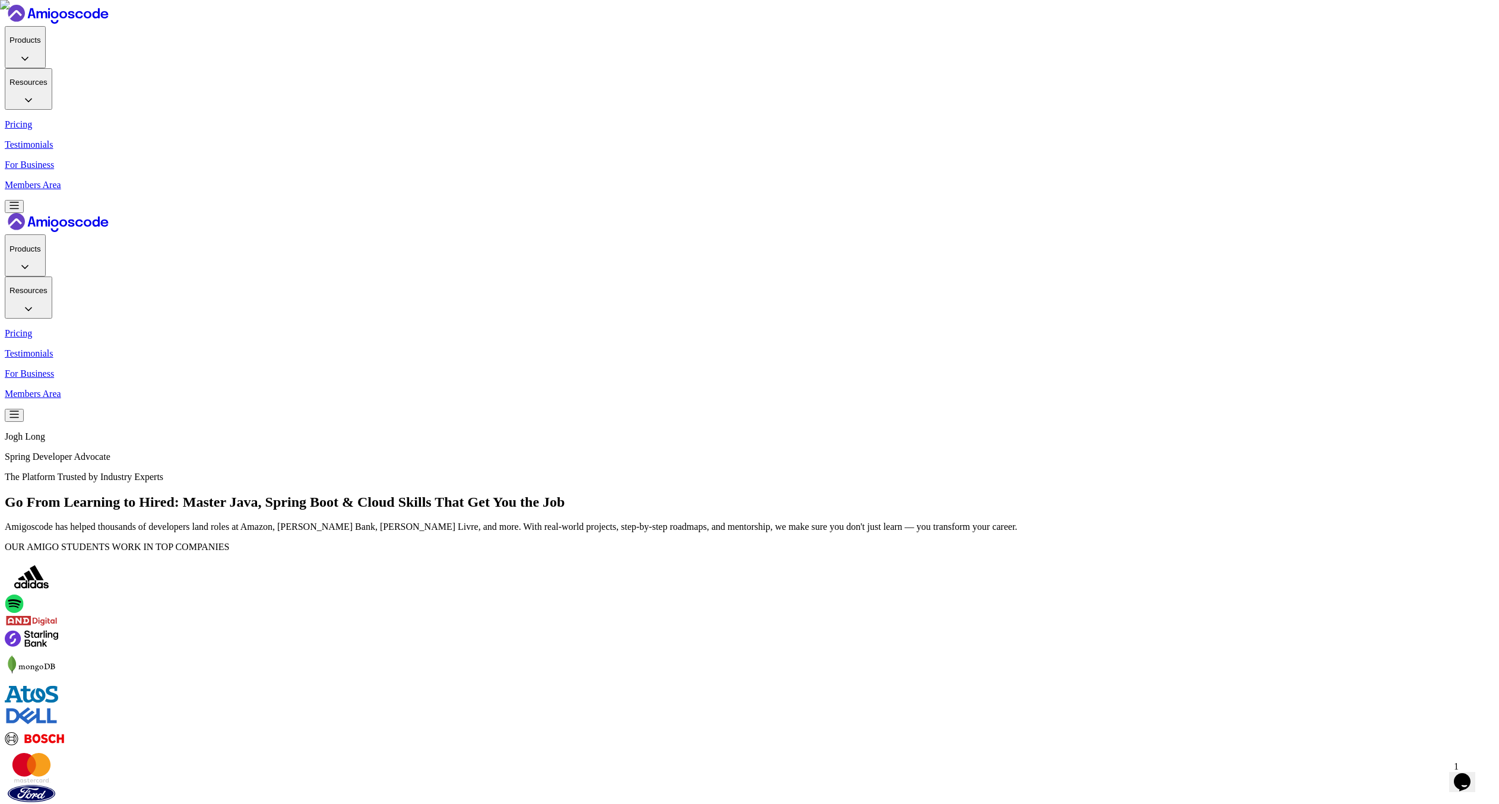
click at [792, 542] on p "OUR AMIGO STUDENTS WORK IN TOP COMPANIES" at bounding box center [749, 547] width 1489 height 11
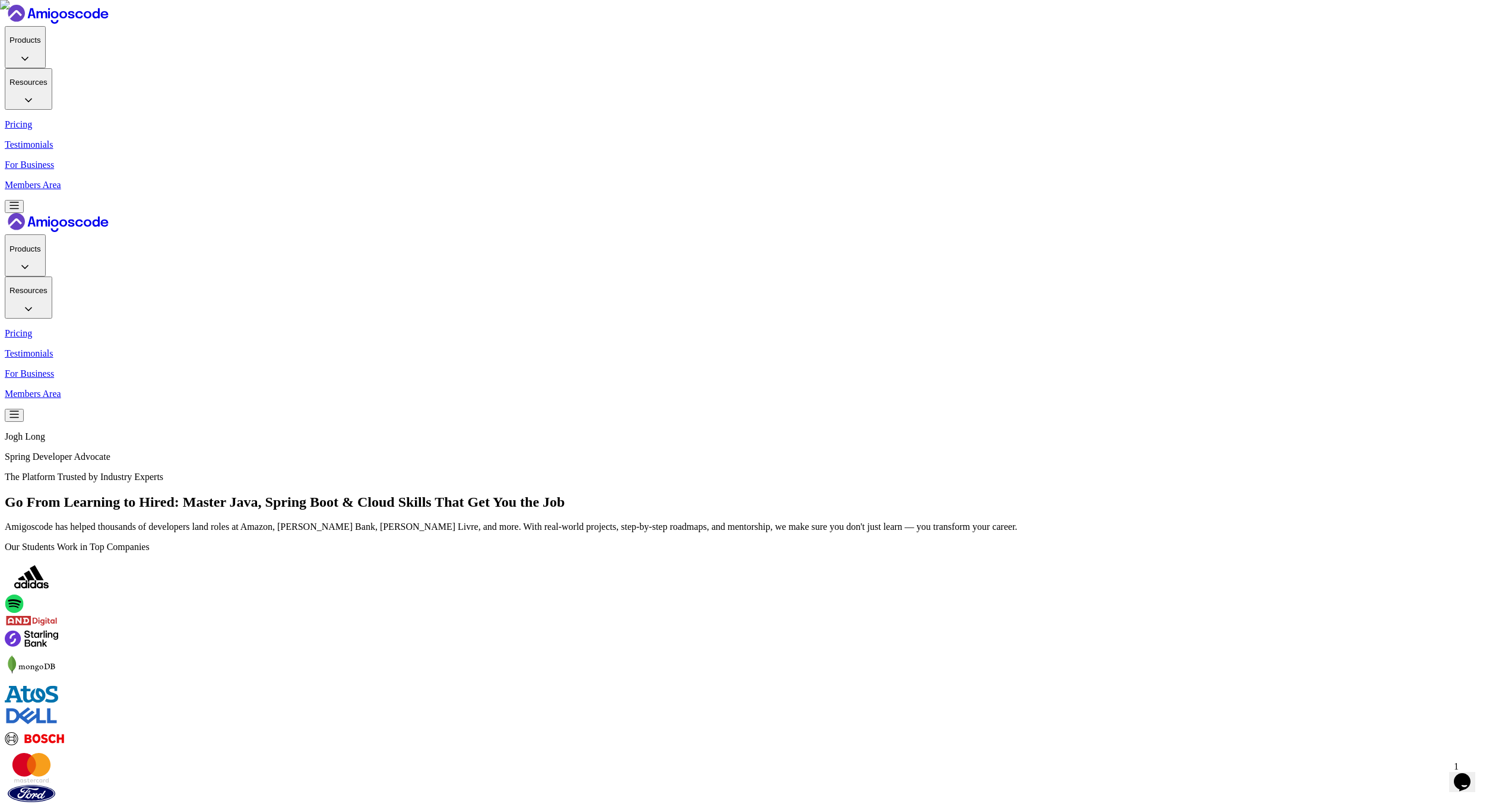
drag, startPoint x: 785, startPoint y: 175, endPoint x: 664, endPoint y: 107, distance: 139.0
click at [758, 494] on h1 "Go From Learning to Hired: Master Java, Spring Boot & Cloud Skills That Get You…" at bounding box center [749, 502] width 1489 height 16
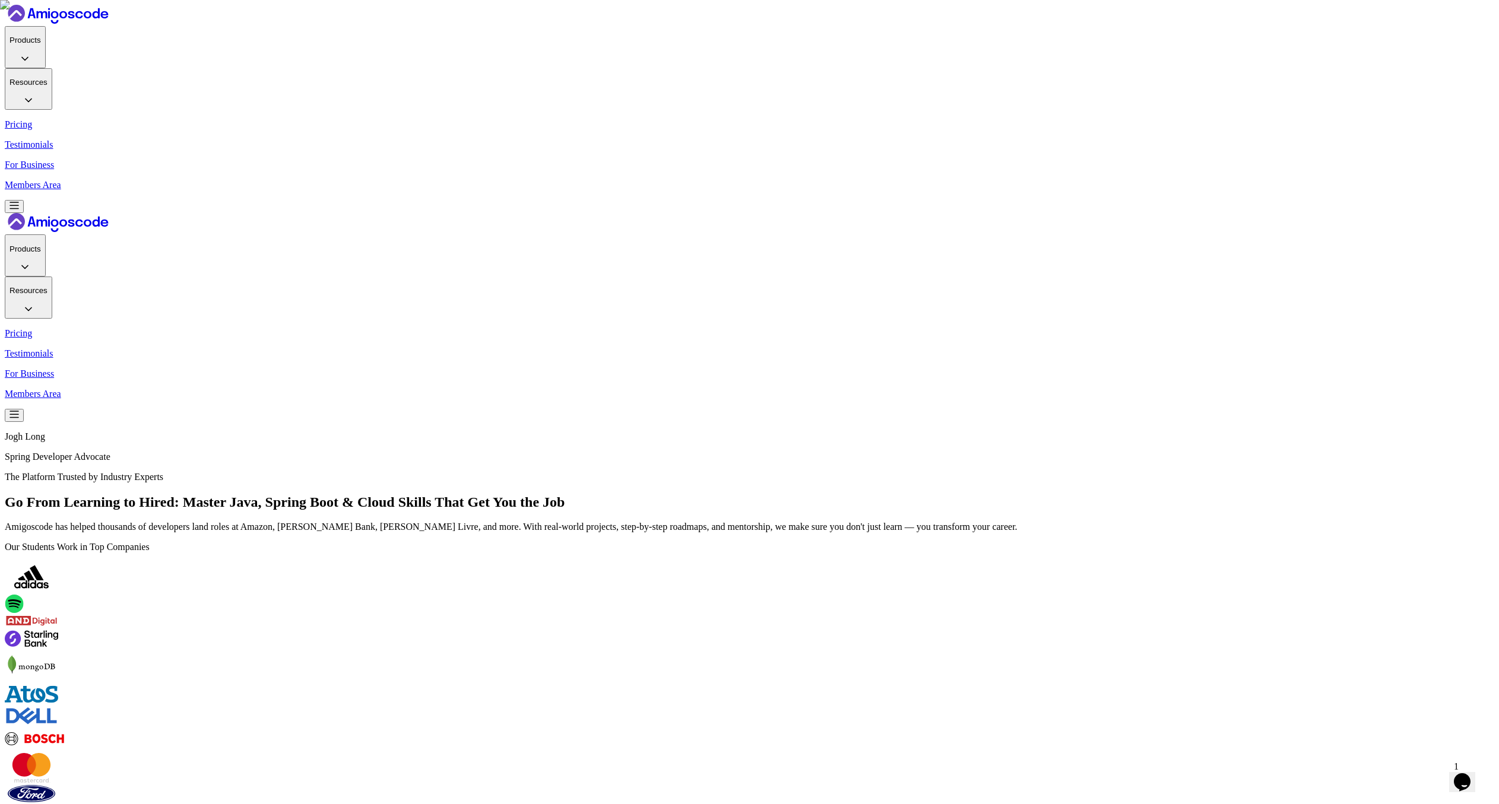
click at [801, 472] on p "The Platform Trusted by Industry Experts" at bounding box center [749, 477] width 1489 height 11
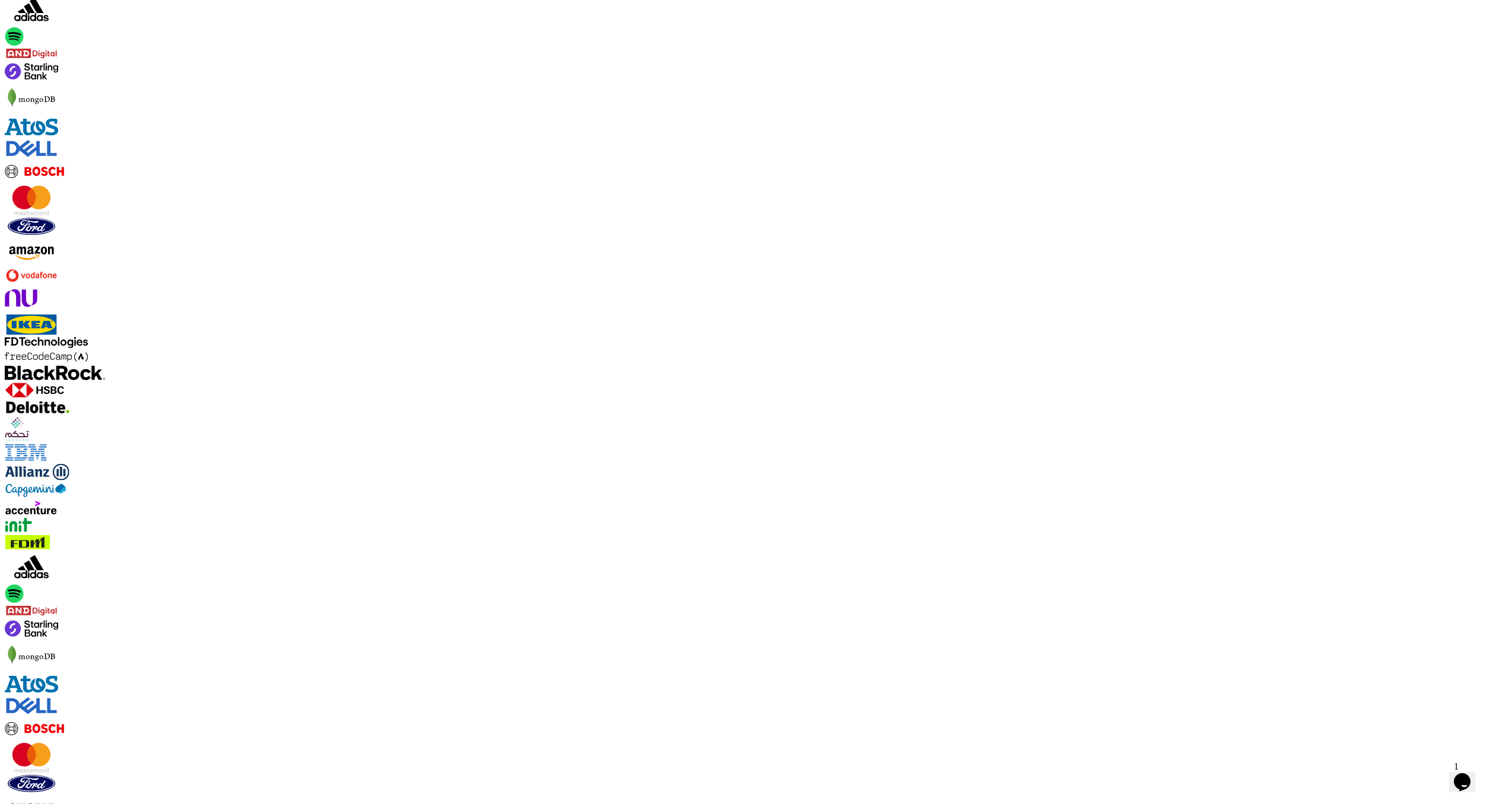
scroll to position [711, 0]
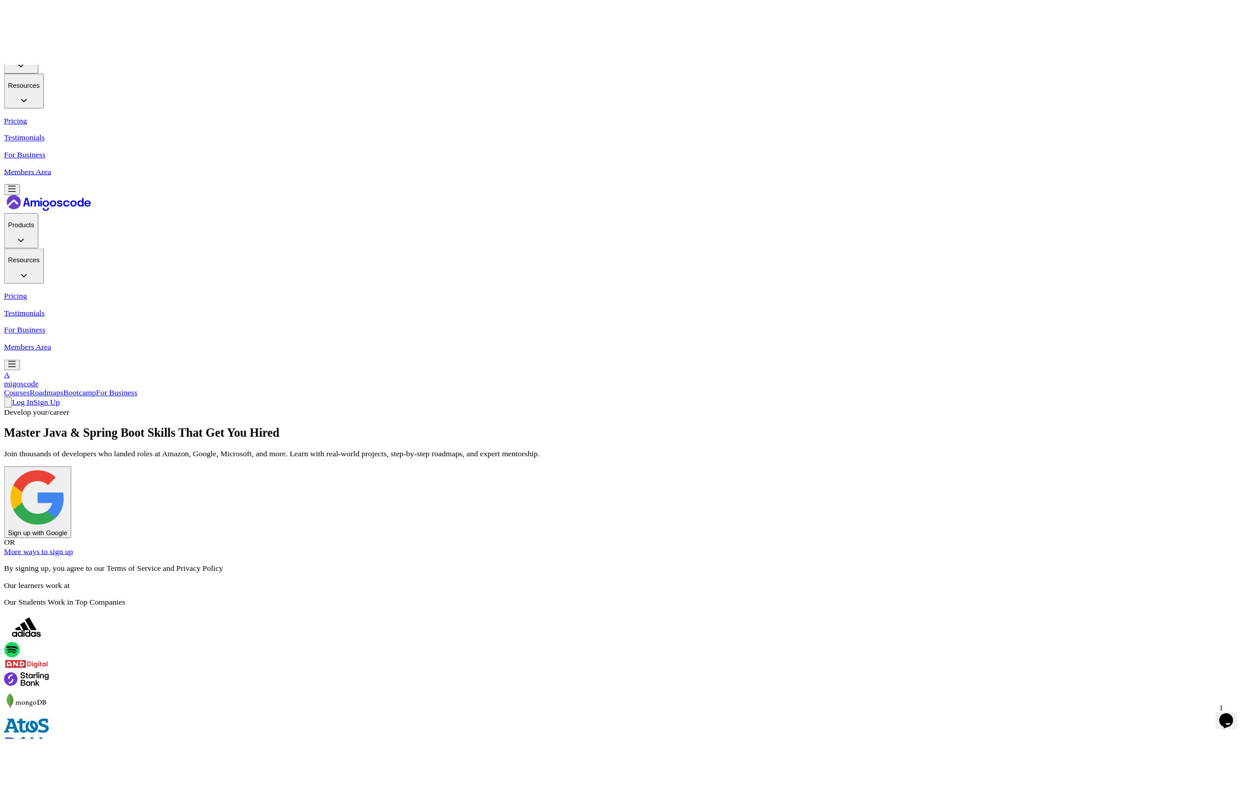
scroll to position [0, 0]
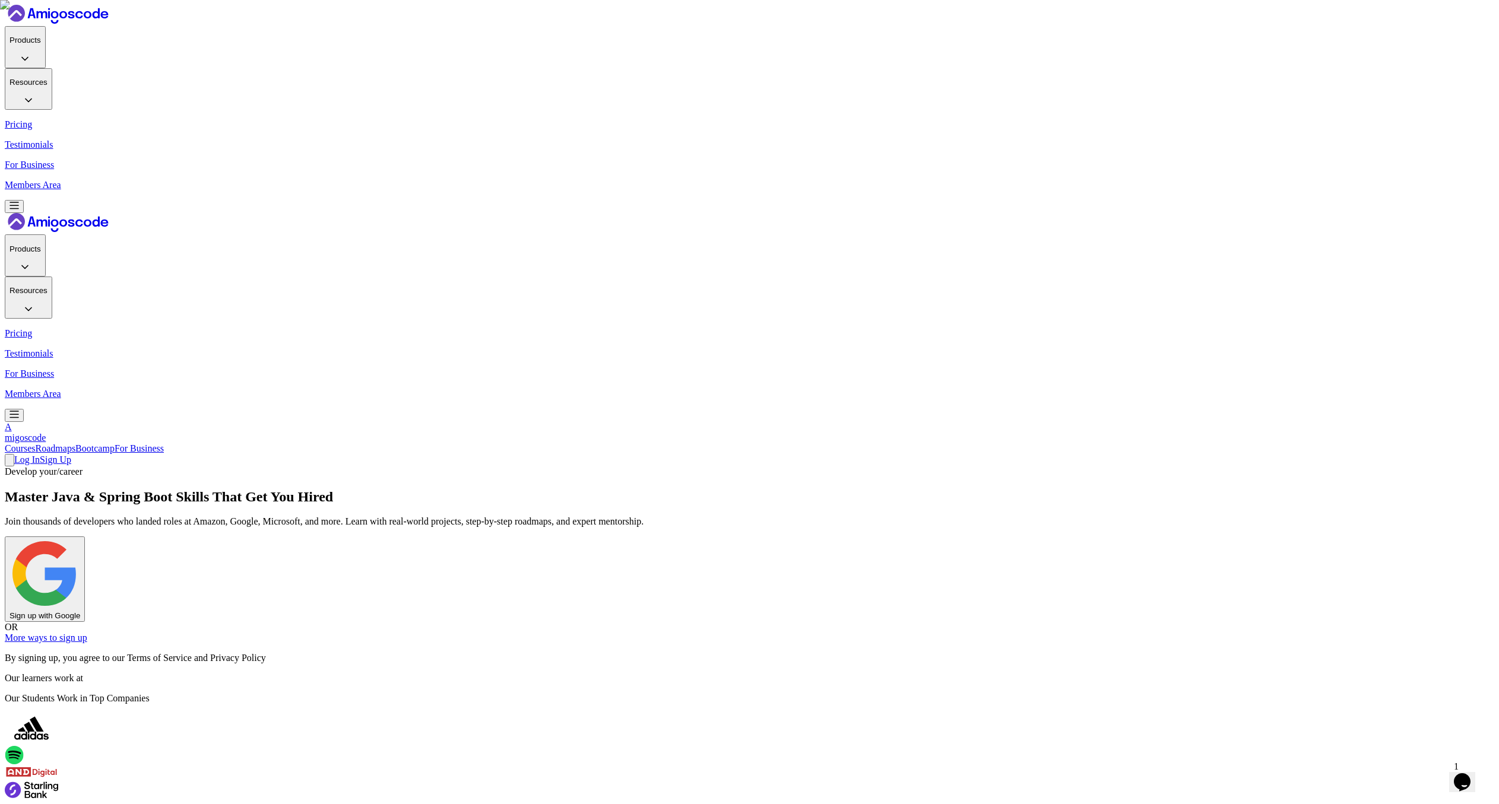
click at [9, 463] on icon at bounding box center [9, 463] width 0 height 0
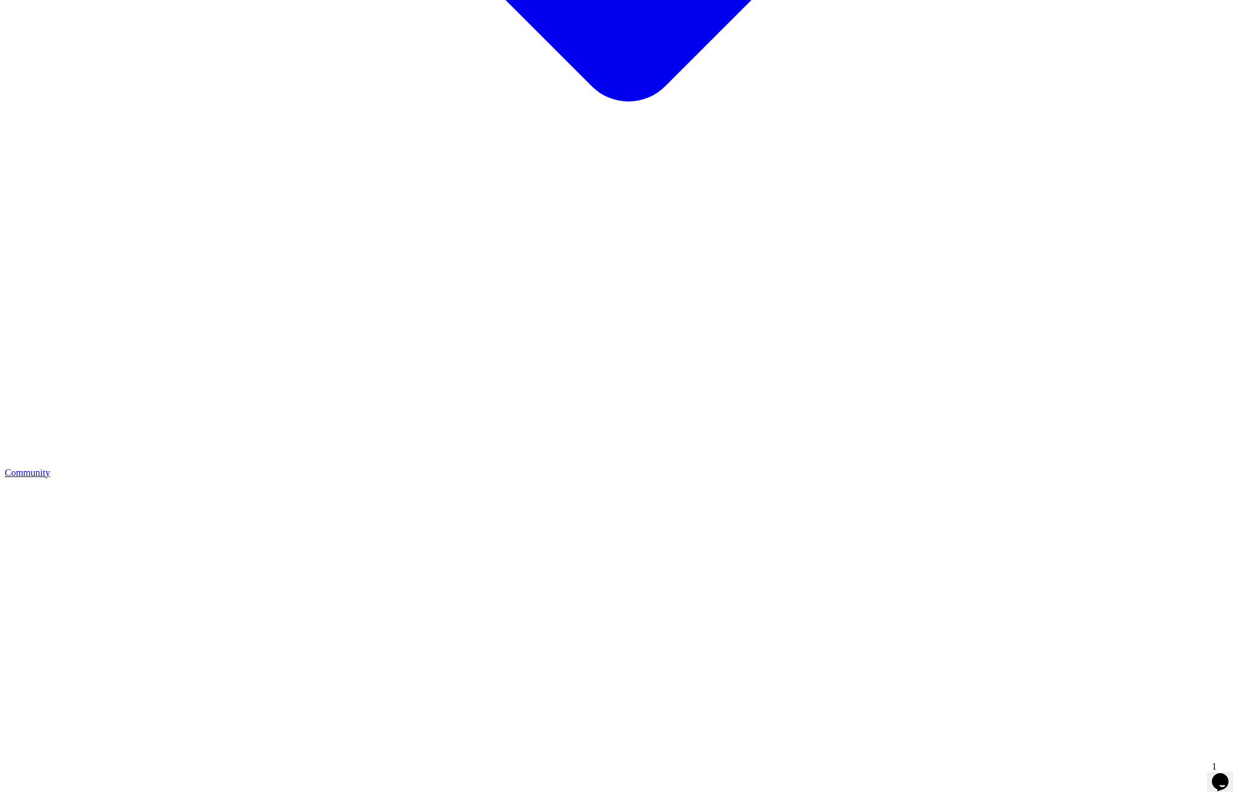
scroll to position [2436, 0]
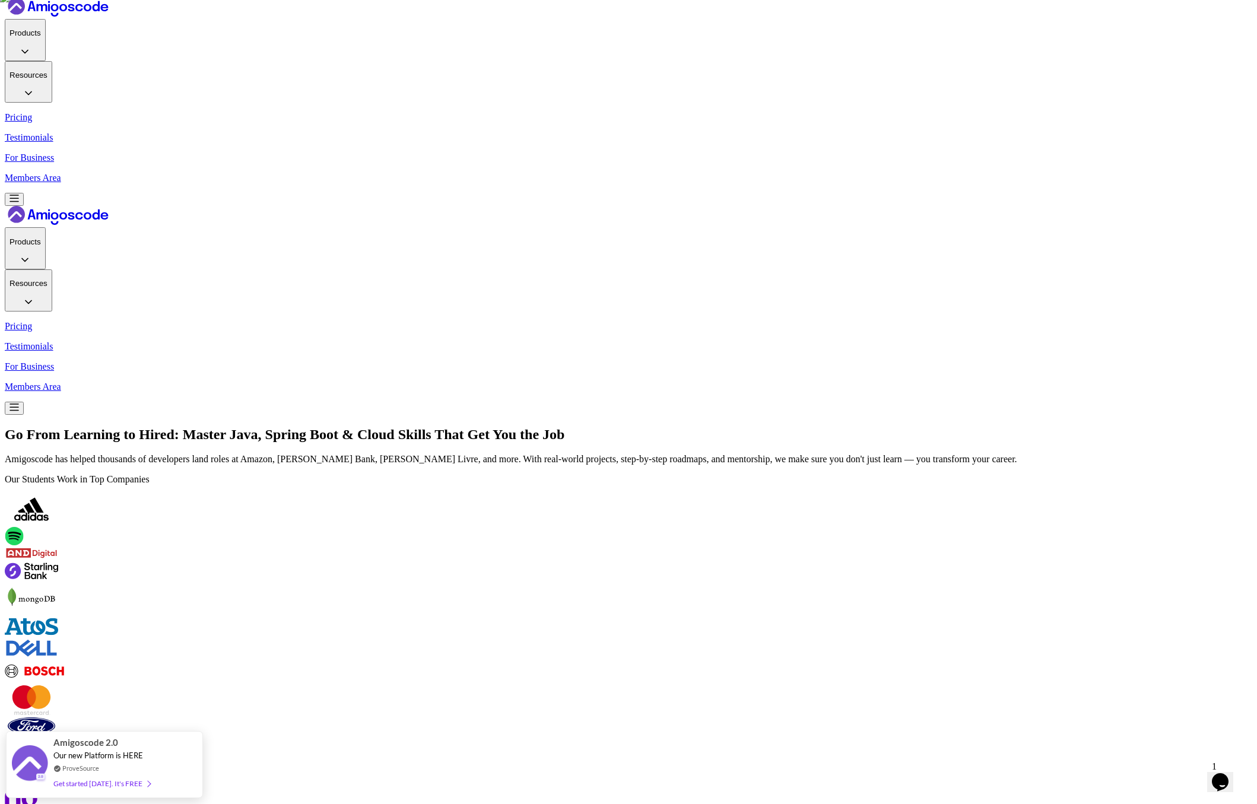
scroll to position [15, 0]
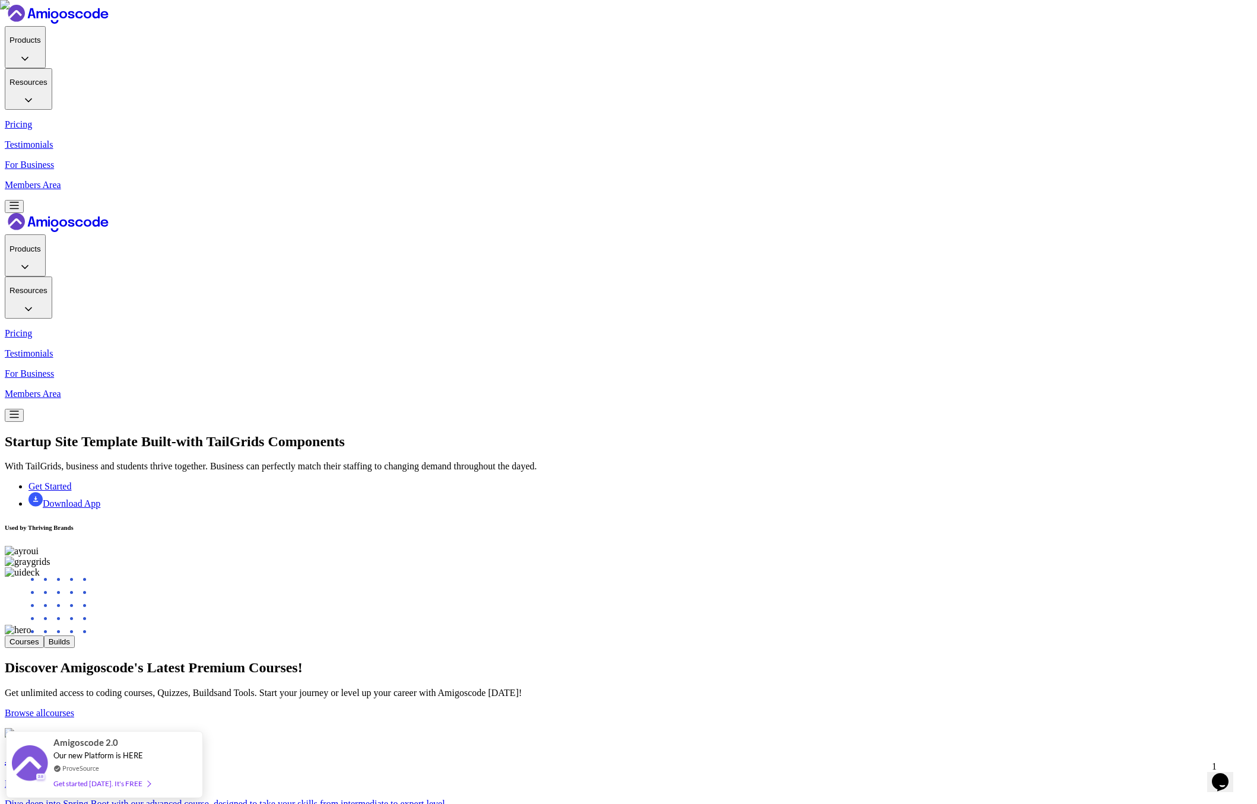
click at [199, 524] on h6 "Used by Thriving Brands" at bounding box center [628, 527] width 1247 height 7
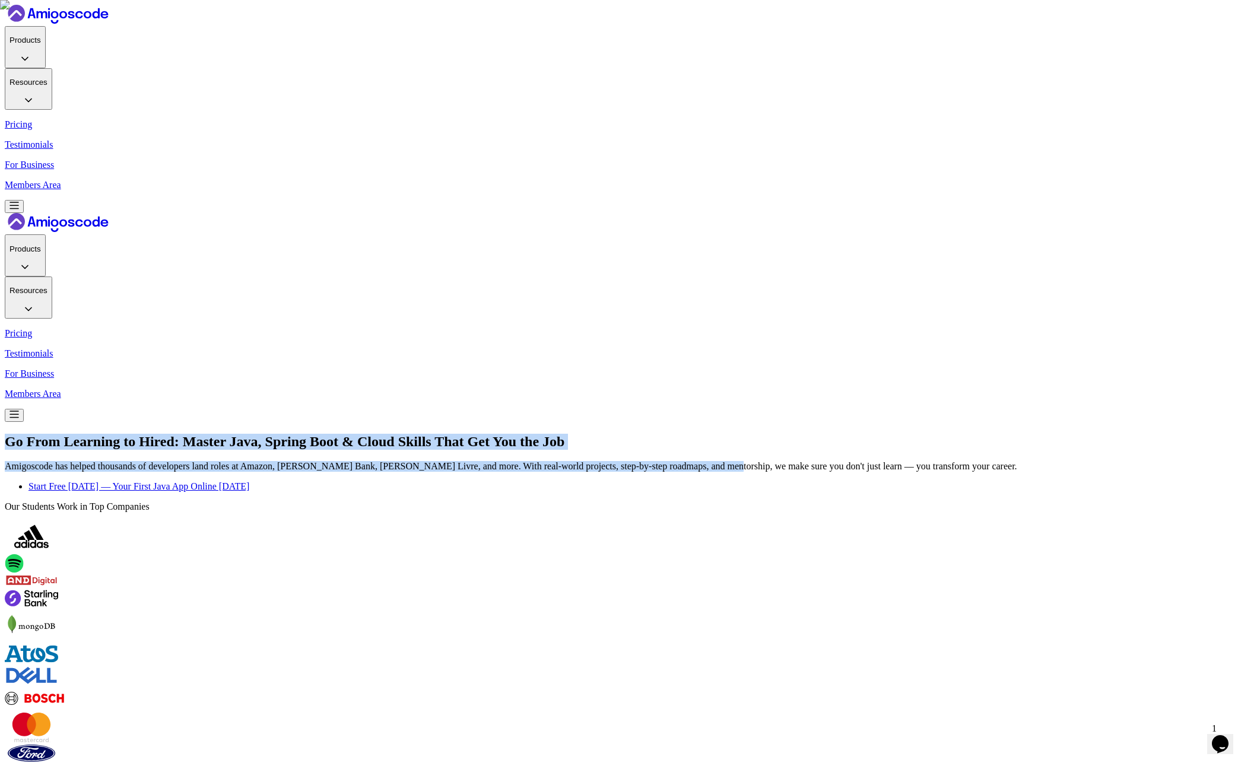
drag, startPoint x: 172, startPoint y: 56, endPoint x: 440, endPoint y: 226, distance: 317.3
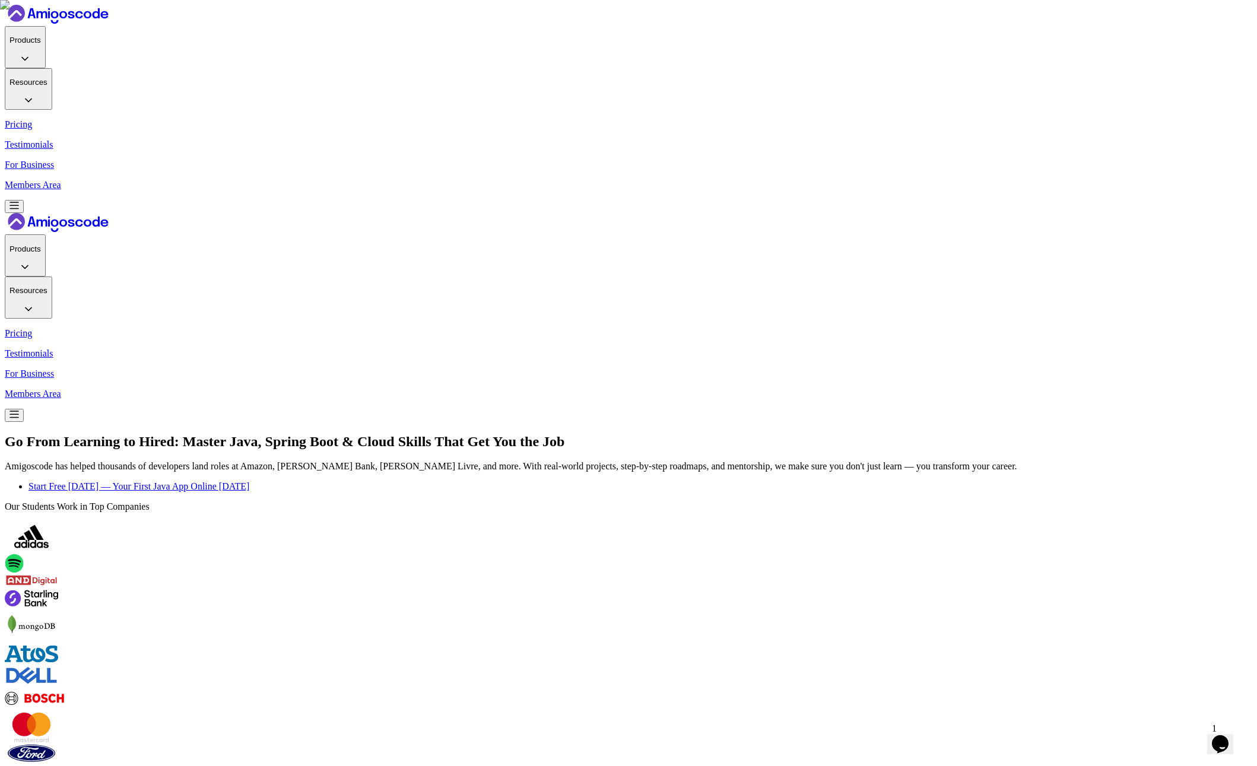
click at [424, 461] on p "Amigoscode has helped thousands of developers land roles at Amazon, [PERSON_NAM…" at bounding box center [628, 466] width 1247 height 11
click at [365, 501] on p "Our Students Work in Top Companies" at bounding box center [628, 506] width 1247 height 11
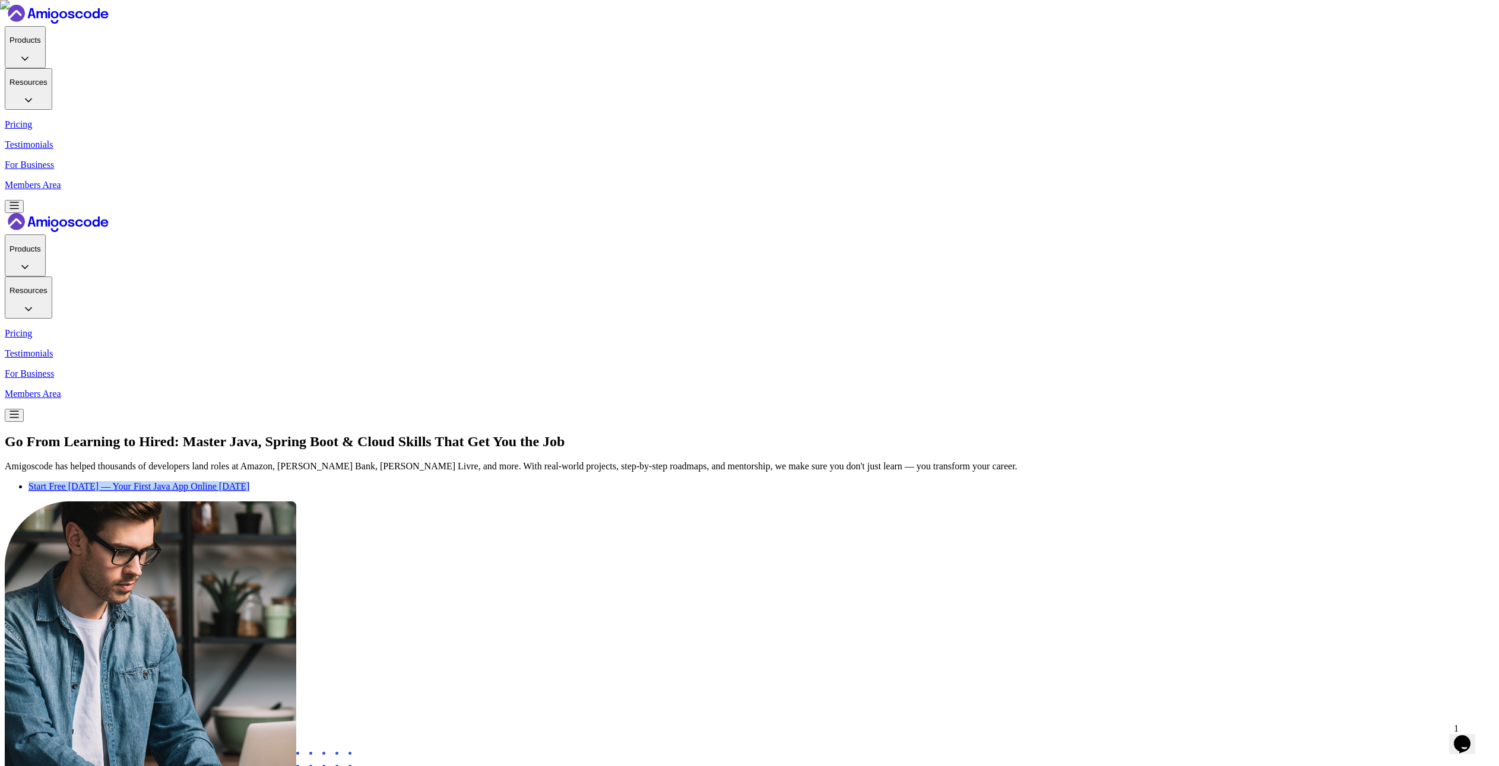
drag, startPoint x: 318, startPoint y: 355, endPoint x: 816, endPoint y: 430, distance: 504.1
copy link "Start Free [DATE] — Your First Java App Online [DATE]"
click at [534, 461] on p "Amigoscode has helped thousands of developers land roles at Amazon, [PERSON_NAM…" at bounding box center [749, 466] width 1489 height 11
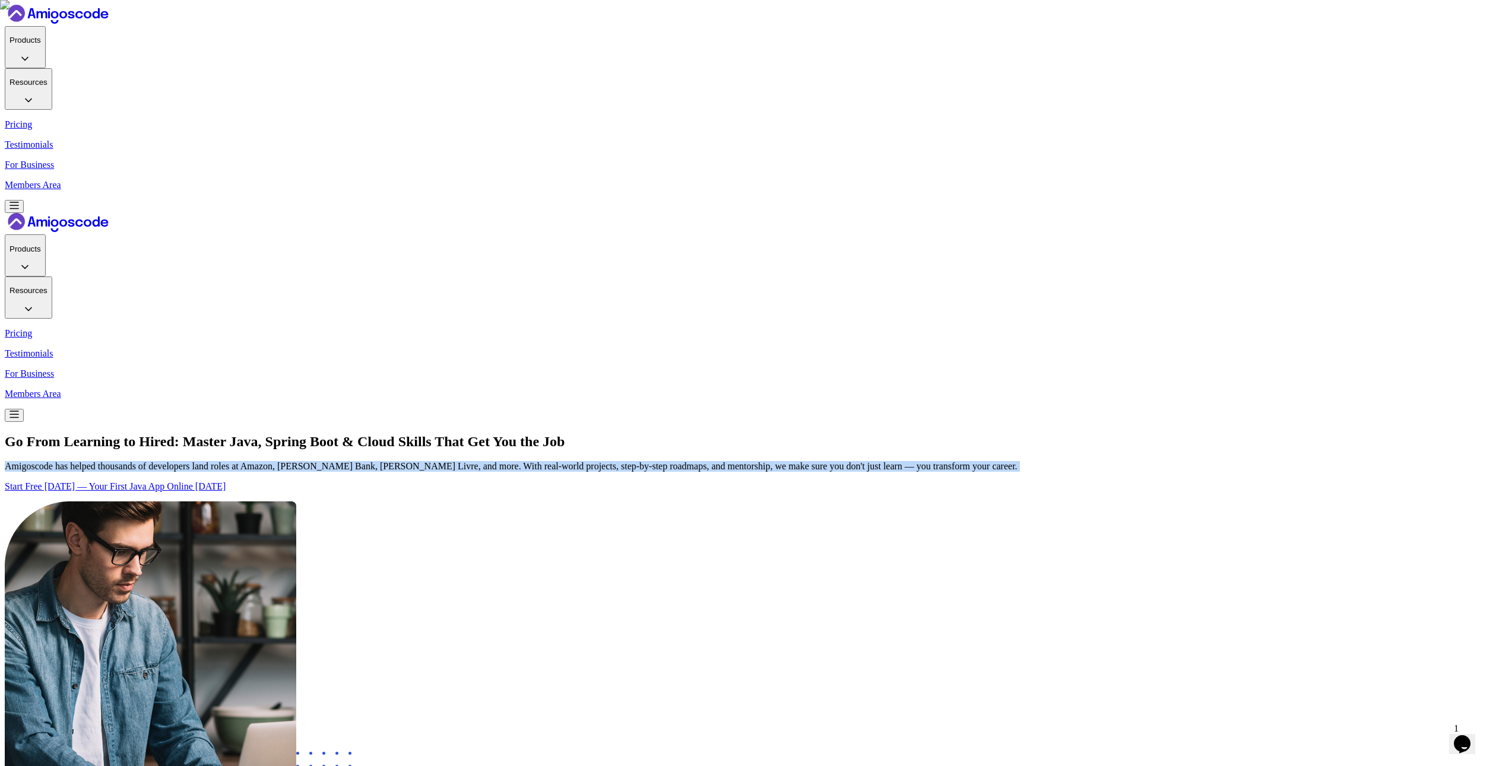
drag, startPoint x: 389, startPoint y: 271, endPoint x: 646, endPoint y: 323, distance: 262.7
click at [646, 434] on div "Go From Learning to Hired: Master Java, Spring Boot & Cloud Skills That Get You…" at bounding box center [749, 463] width 1489 height 59
click at [628, 434] on div "Go From Learning to Hired: Master Java, Spring Boot & Cloud Skills That Get You…" at bounding box center [749, 463] width 1489 height 59
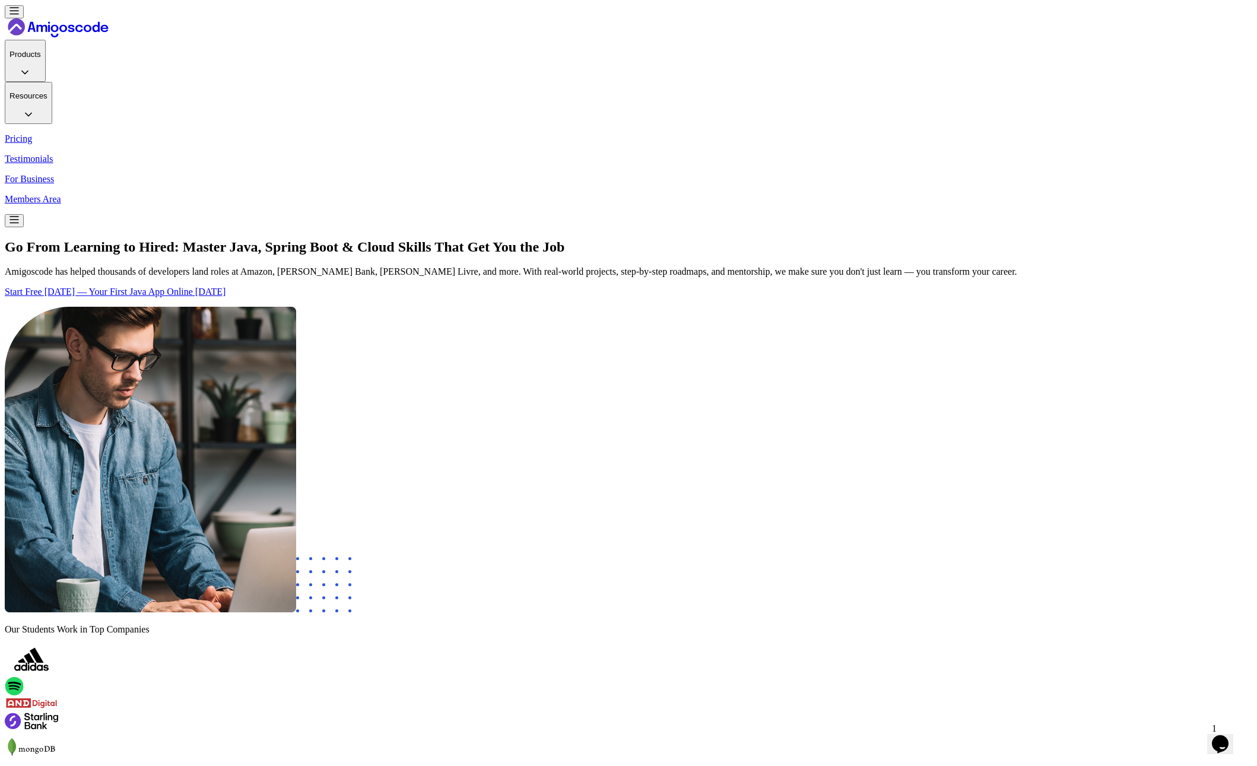
scroll to position [256, 0]
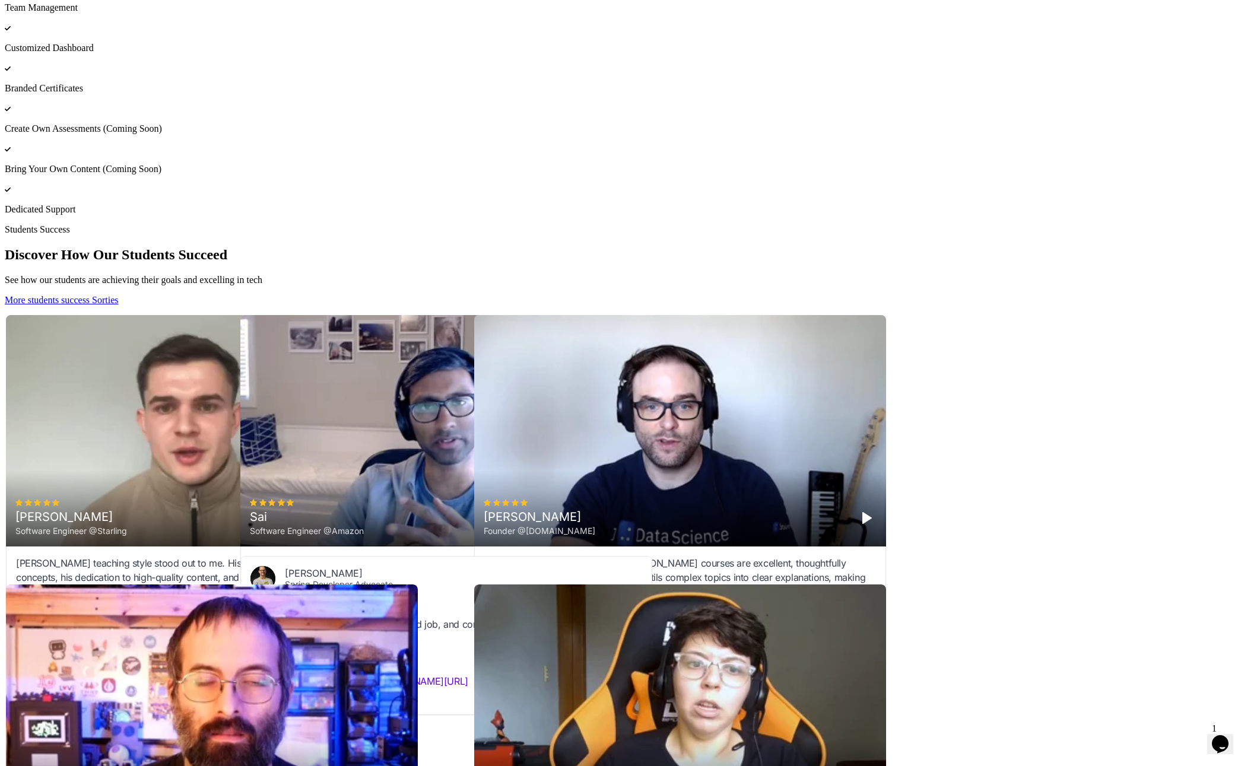
scroll to position [5348, 0]
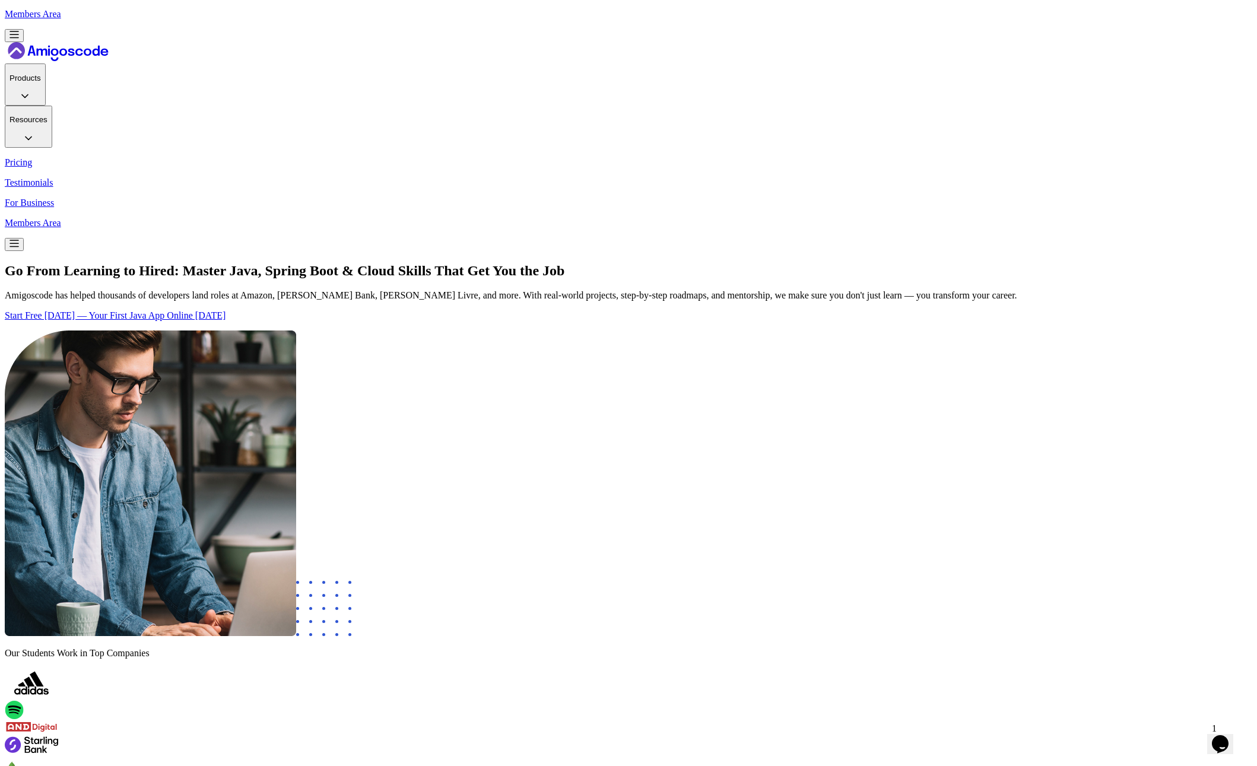
scroll to position [0, 0]
